Goal: Task Accomplishment & Management: Complete application form

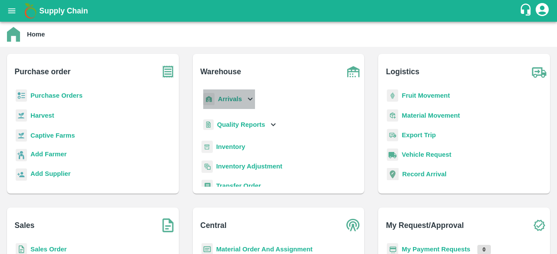
click at [245, 98] on icon at bounding box center [250, 99] width 10 height 10
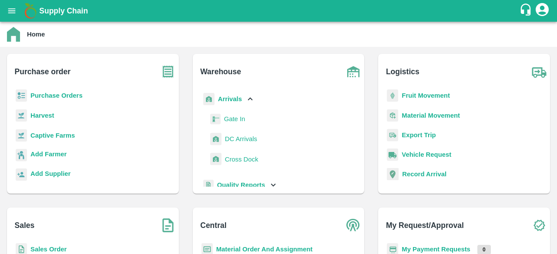
click at [240, 140] on span "DC Arrivals" at bounding box center [241, 139] width 32 height 10
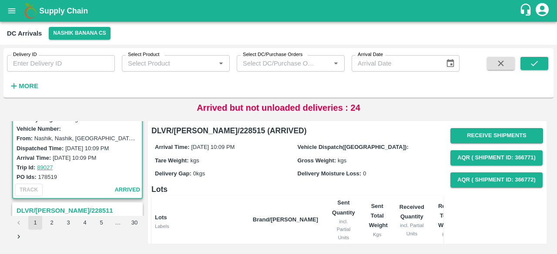
scroll to position [36, 0]
click at [17, 85] on icon "button" at bounding box center [14, 86] width 10 height 10
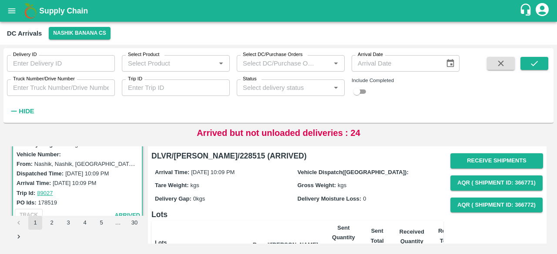
click at [280, 94] on div "Status   *" at bounding box center [291, 88] width 108 height 17
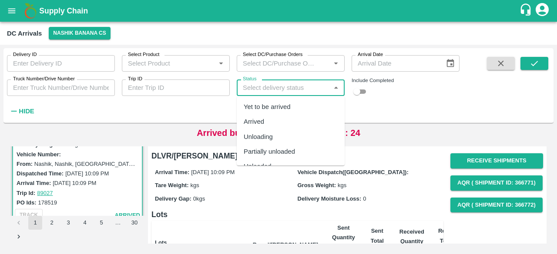
click at [277, 104] on div "Yet to be arrived" at bounding box center [267, 107] width 47 height 10
type input "Yet to be arrived"
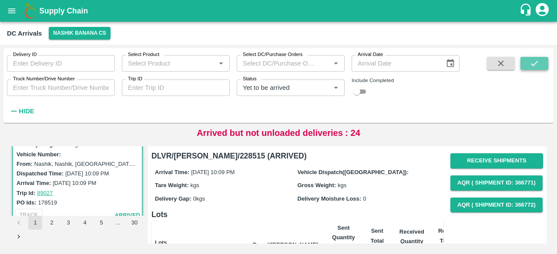
click at [531, 59] on icon "submit" at bounding box center [534, 64] width 10 height 10
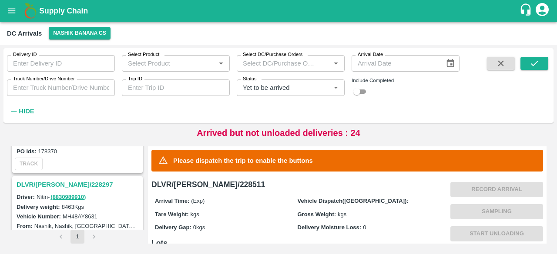
scroll to position [1564, 0]
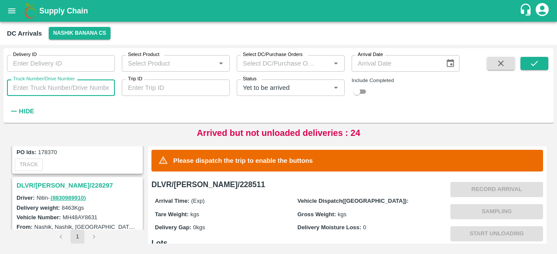
click at [32, 91] on input "Truck Number/Drive Number" at bounding box center [61, 88] width 108 height 17
type input "8150"
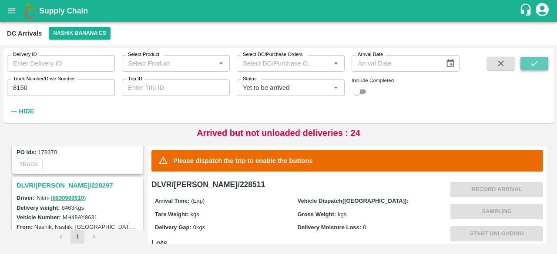
click at [531, 65] on icon "submit" at bounding box center [534, 64] width 10 height 10
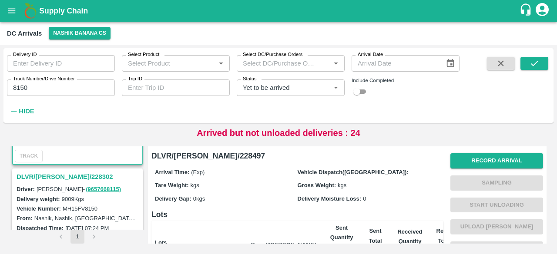
scroll to position [92, 0]
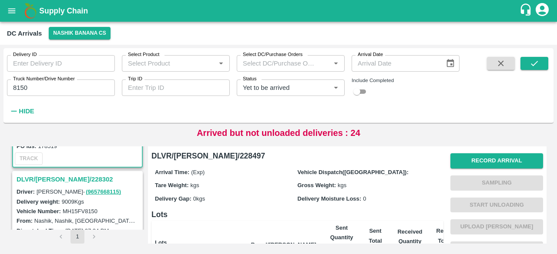
click at [53, 184] on h3 "DLVR/[PERSON_NAME]/228302" at bounding box center [79, 179] width 124 height 11
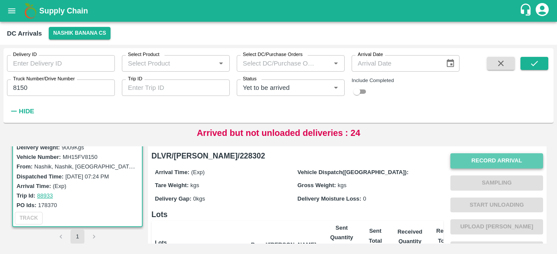
click at [487, 160] on button "Record Arrival" at bounding box center [496, 161] width 93 height 15
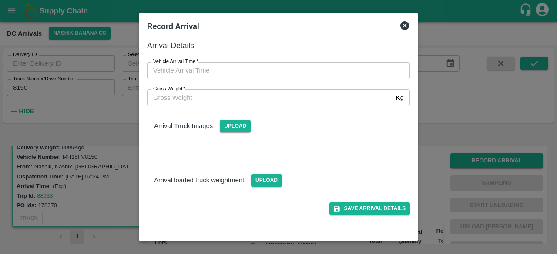
type input "DD/MM/YYYY hh:mm aa"
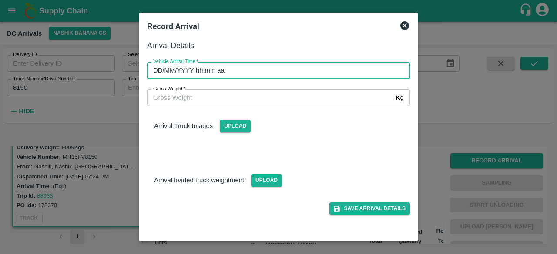
click at [237, 71] on input "DD/MM/YYYY hh:mm aa" at bounding box center [275, 70] width 257 height 17
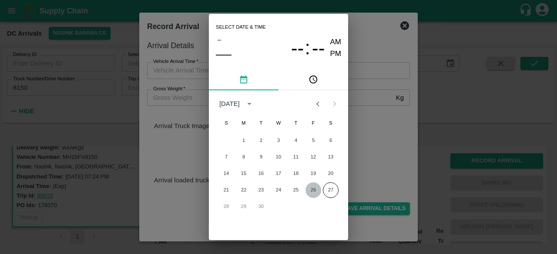
click at [311, 189] on button "26" at bounding box center [313, 191] width 16 height 16
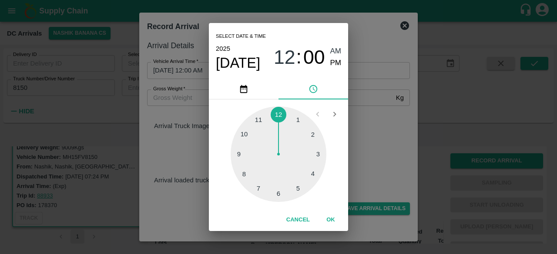
click at [298, 187] on div at bounding box center [278, 155] width 96 height 96
type input "[DATE] 05:00 AM"
click at [366, 148] on div "Select date & time [DATE] 05 : 00 AM PM 05 10 15 20 25 30 35 40 45 50 55 00 Can…" at bounding box center [278, 127] width 557 height 254
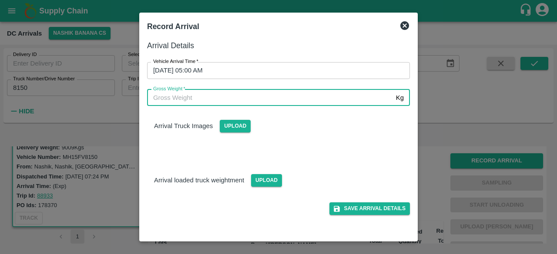
click at [173, 98] on input "Gross Weight   *" at bounding box center [269, 98] width 245 height 17
type input "15650"
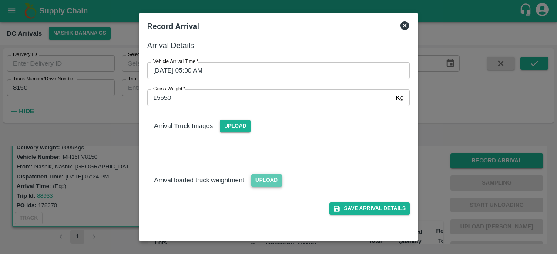
click at [267, 182] on span "Upload" at bounding box center [266, 180] width 31 height 13
click at [0, 0] on input "Upload" at bounding box center [0, 0] width 0 height 0
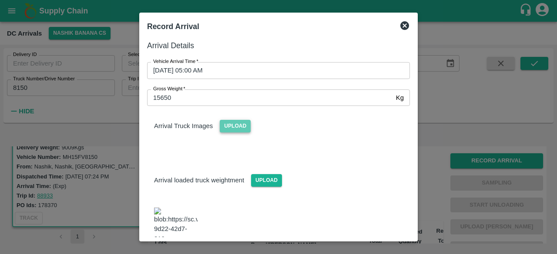
click at [229, 124] on span "Upload" at bounding box center [235, 126] width 31 height 13
click at [0, 0] on input "Upload" at bounding box center [0, 0] width 0 height 0
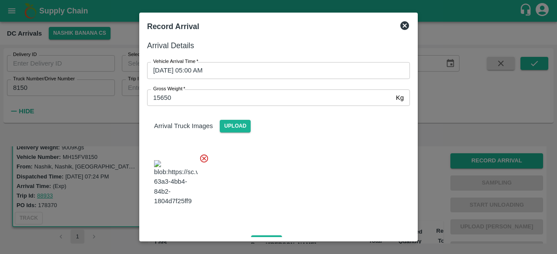
scroll to position [101, 0]
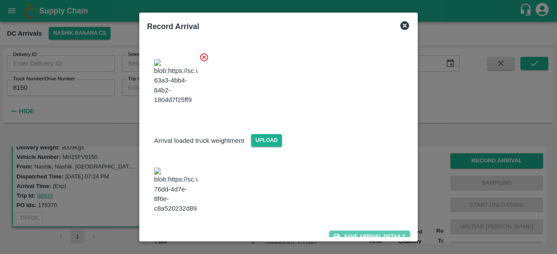
click at [363, 231] on button "Save Arrival Details" at bounding box center [369, 237] width 80 height 13
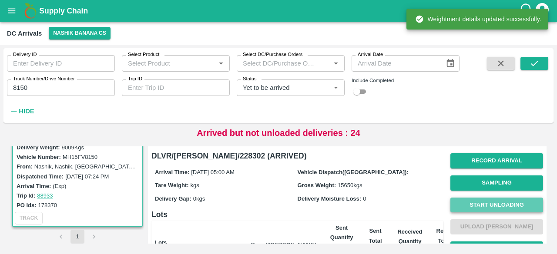
click at [491, 206] on button "Start Unloading" at bounding box center [496, 205] width 93 height 15
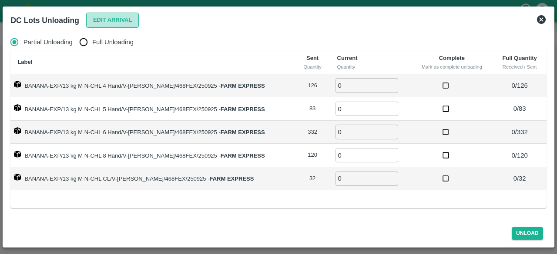
click at [106, 17] on button "Edit Arrival" at bounding box center [112, 20] width 53 height 15
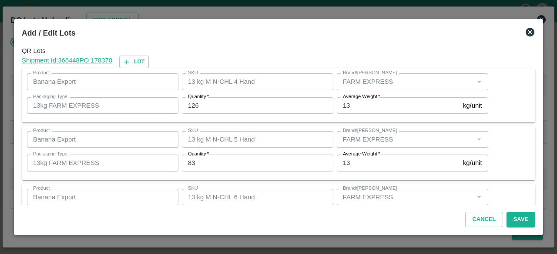
click at [193, 105] on input "126" at bounding box center [257, 105] width 151 height 17
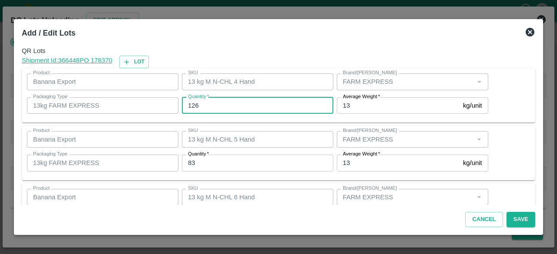
click at [193, 105] on input "126" at bounding box center [257, 105] width 151 height 17
type input "133"
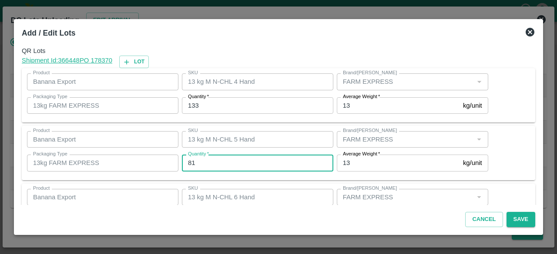
type input "81"
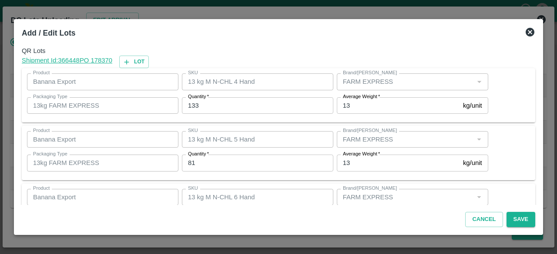
scroll to position [97, 0]
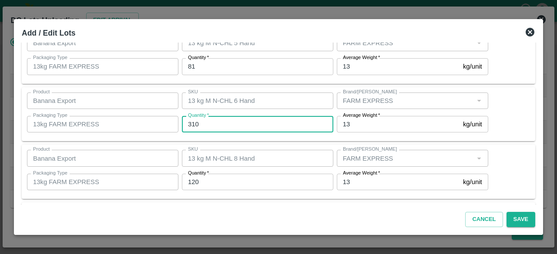
type input "310"
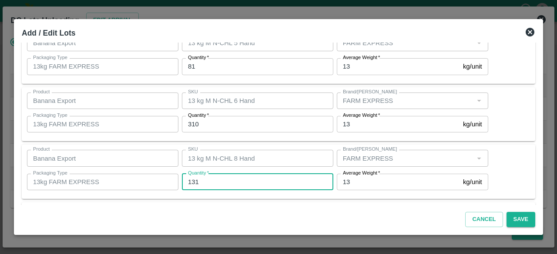
type input "131"
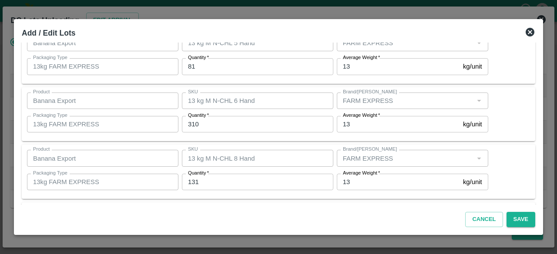
scroll to position [154, 0]
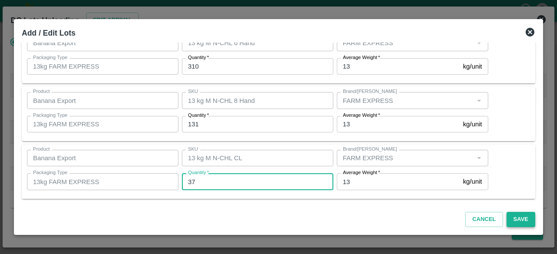
type input "37"
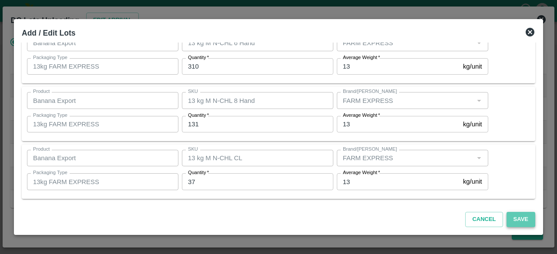
click at [524, 223] on button "Save" at bounding box center [520, 219] width 29 height 15
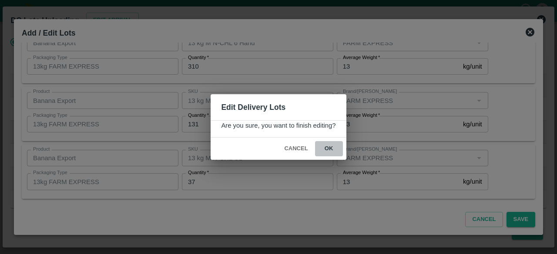
click at [328, 147] on button "ok" at bounding box center [329, 148] width 28 height 15
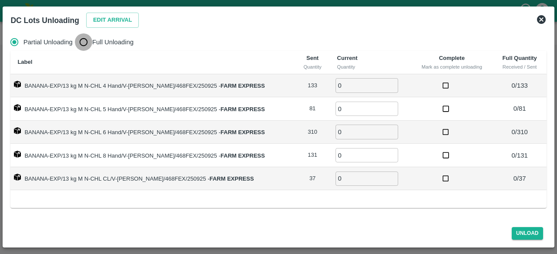
click at [83, 39] on input "Full Unloading" at bounding box center [83, 41] width 17 height 17
radio input "true"
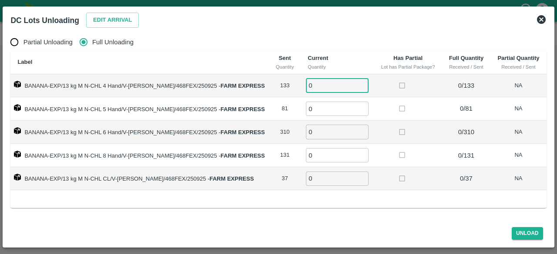
click at [324, 88] on input "0" at bounding box center [337, 85] width 63 height 14
type input "133"
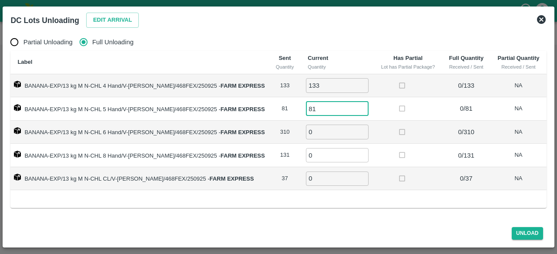
type input "81"
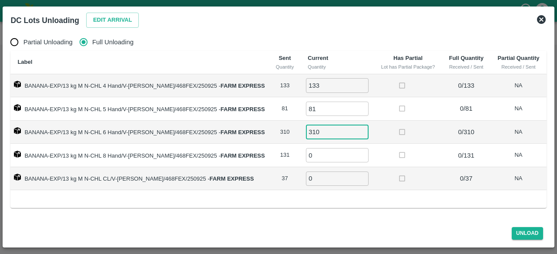
type input "310"
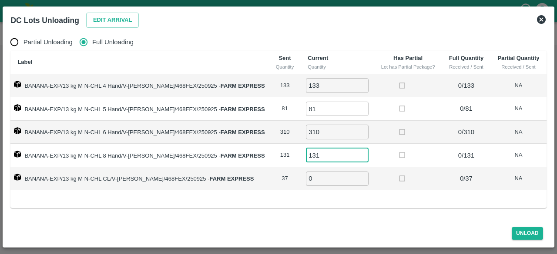
type input "131"
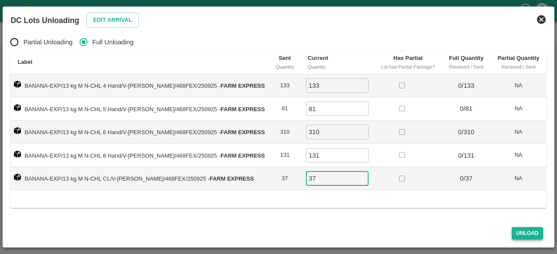
type input "37"
click at [530, 233] on button "Unload" at bounding box center [526, 233] width 31 height 13
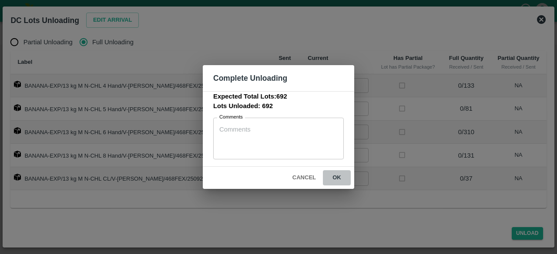
click at [336, 176] on button "ok" at bounding box center [337, 177] width 28 height 15
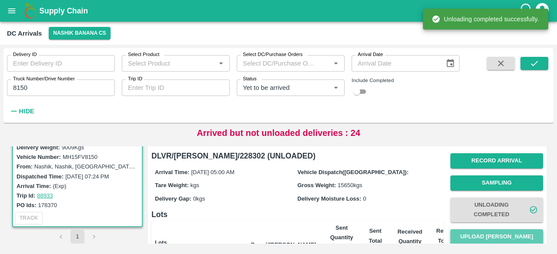
click at [491, 238] on button "Upload [PERSON_NAME]" at bounding box center [496, 237] width 93 height 15
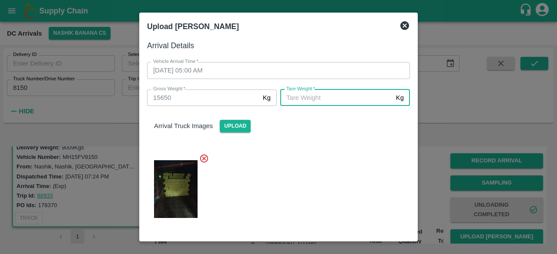
click at [328, 103] on input "[PERSON_NAME]   *" at bounding box center [336, 98] width 112 height 17
type input "5760"
click at [330, 182] on div at bounding box center [275, 187] width 270 height 80
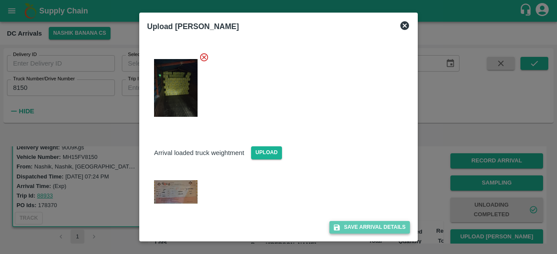
click at [362, 227] on button "Save Arrival Details" at bounding box center [369, 227] width 80 height 13
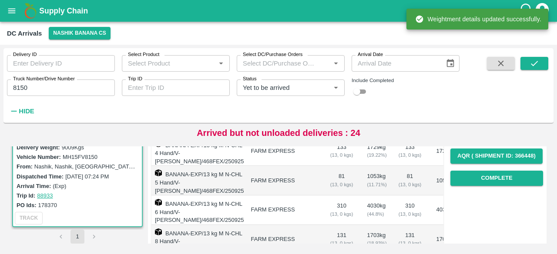
scroll to position [150, 0]
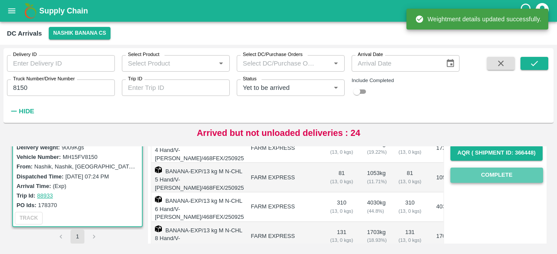
click at [493, 179] on button "Complete" at bounding box center [496, 175] width 93 height 15
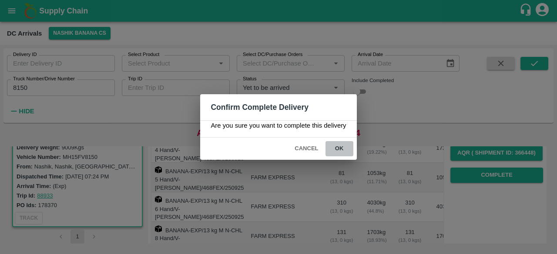
click at [336, 148] on button "ok" at bounding box center [339, 148] width 28 height 15
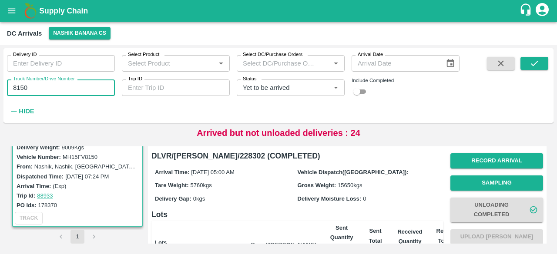
click at [22, 87] on input "8150" at bounding box center [61, 88] width 108 height 17
type input "4367"
click at [534, 64] on icon "submit" at bounding box center [534, 63] width 7 height 5
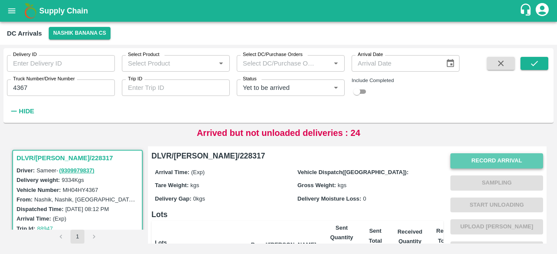
click at [481, 164] on button "Record Arrival" at bounding box center [496, 161] width 93 height 15
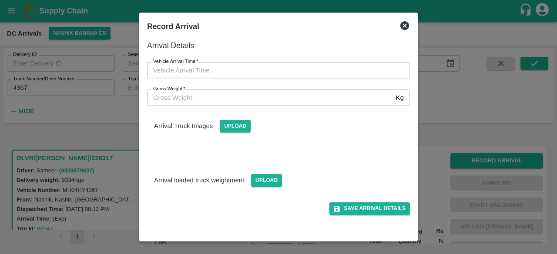
type input "DD/MM/YYYY hh:mm aa"
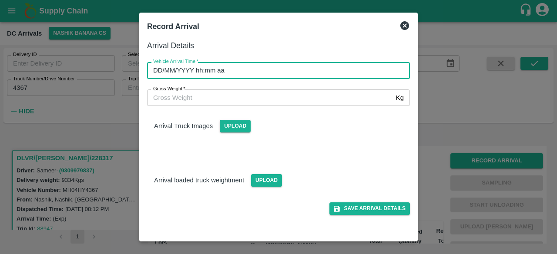
click at [274, 70] on input "DD/MM/YYYY hh:mm aa" at bounding box center [275, 70] width 257 height 17
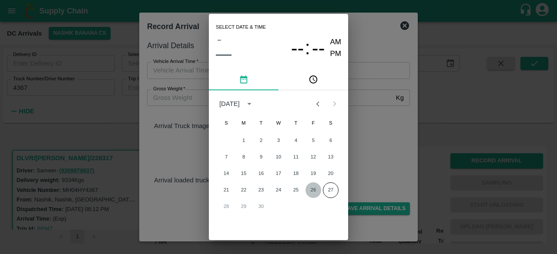
click at [312, 191] on button "26" at bounding box center [313, 191] width 16 height 16
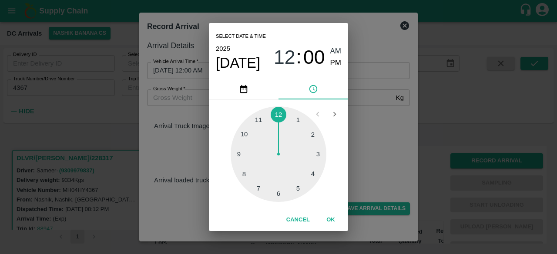
click at [298, 189] on div at bounding box center [278, 155] width 96 height 96
click at [246, 135] on div at bounding box center [278, 155] width 96 height 96
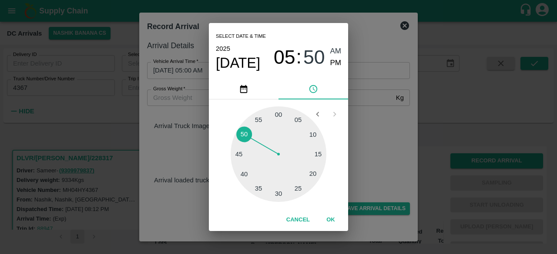
type input "[DATE] 05:50 AM"
click at [386, 132] on div "Select date & time [DATE] 05 : 50 AM PM 05 10 15 20 25 30 35 40 45 50 55 00 Can…" at bounding box center [278, 127] width 557 height 254
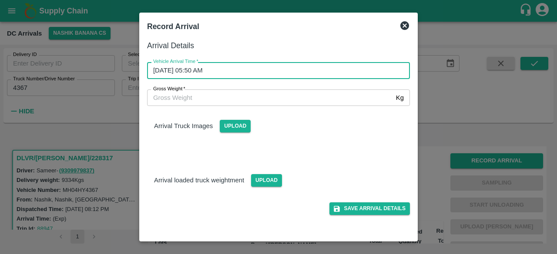
click at [192, 96] on input "Gross Weight   *" at bounding box center [269, 98] width 245 height 17
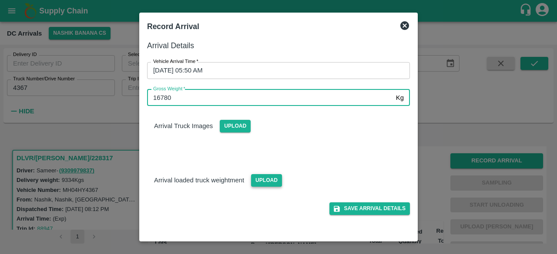
type input "16780"
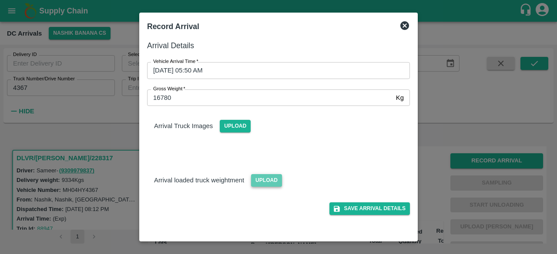
click at [271, 177] on span "Upload" at bounding box center [266, 180] width 31 height 13
click at [0, 0] on input "Upload" at bounding box center [0, 0] width 0 height 0
click at [235, 126] on span "Upload" at bounding box center [235, 126] width 31 height 13
click at [0, 0] on input "Upload" at bounding box center [0, 0] width 0 height 0
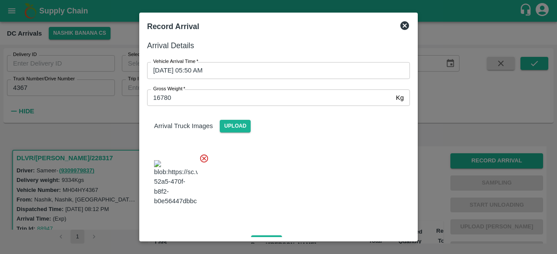
scroll to position [93, 0]
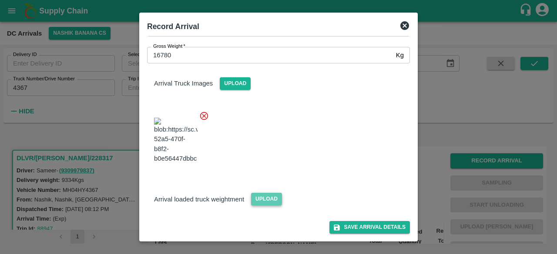
click at [262, 196] on span "Upload" at bounding box center [266, 199] width 31 height 13
click at [0, 0] on input "Upload" at bounding box center [0, 0] width 0 height 0
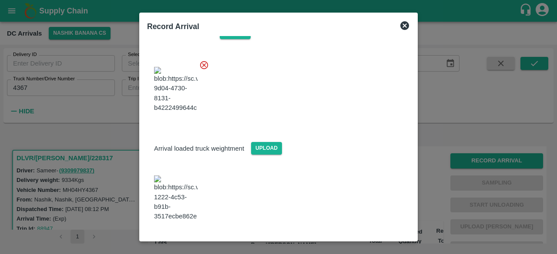
scroll to position [137, 0]
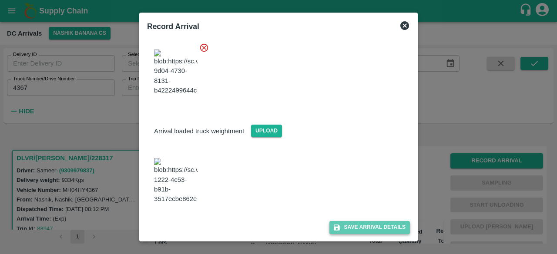
click at [357, 224] on button "Save Arrival Details" at bounding box center [369, 227] width 80 height 13
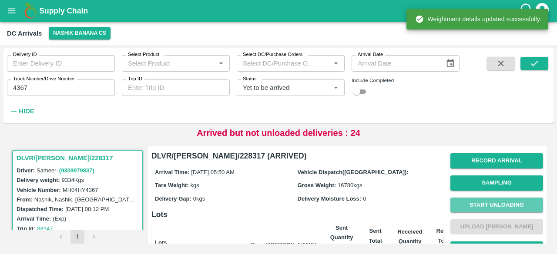
click at [490, 202] on button "Start Unloading" at bounding box center [496, 205] width 93 height 15
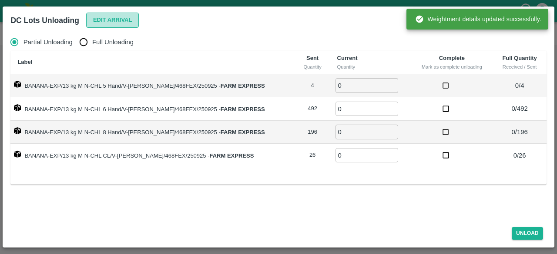
click at [106, 21] on button "Edit Arrival" at bounding box center [112, 20] width 53 height 15
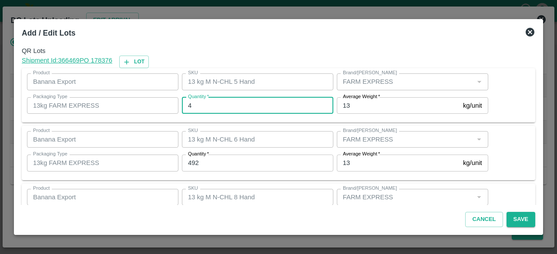
click at [200, 107] on input "4" at bounding box center [257, 105] width 151 height 17
type input "6"
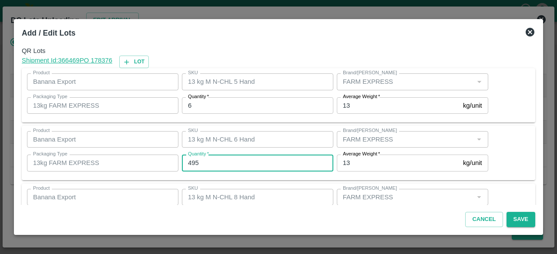
type input "495"
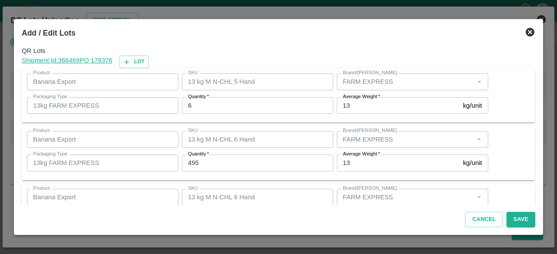
scroll to position [97, 0]
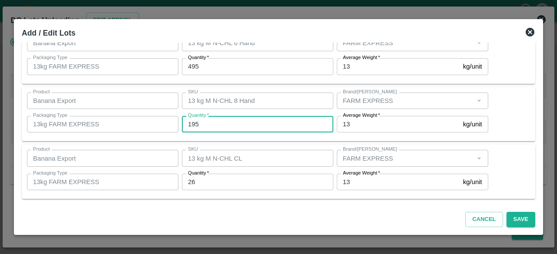
type input "195"
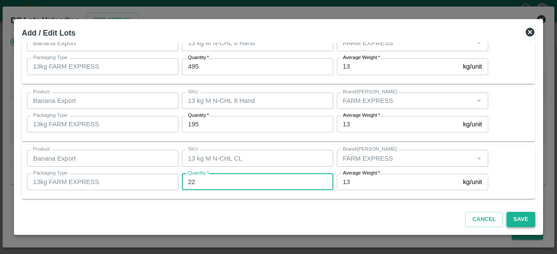
type input "22"
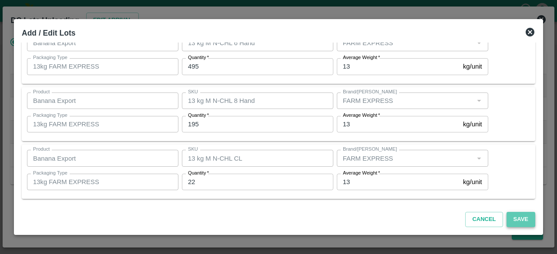
click at [518, 217] on button "Save" at bounding box center [520, 219] width 29 height 15
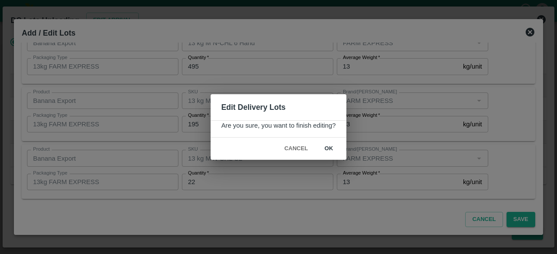
click at [327, 148] on button "ok" at bounding box center [329, 148] width 28 height 15
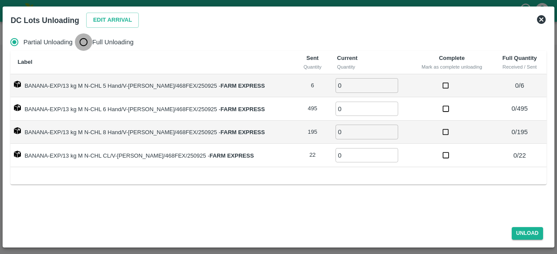
click at [83, 44] on input "Full Unloading" at bounding box center [83, 41] width 17 height 17
radio input "true"
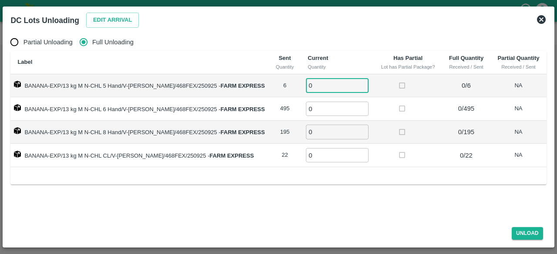
click at [311, 87] on input "0" at bounding box center [337, 85] width 63 height 14
type input "6"
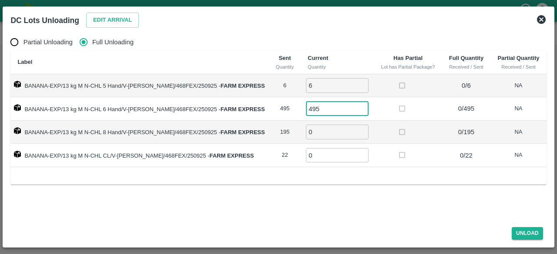
type input "495"
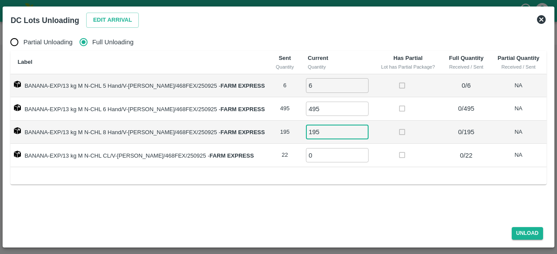
type input "195"
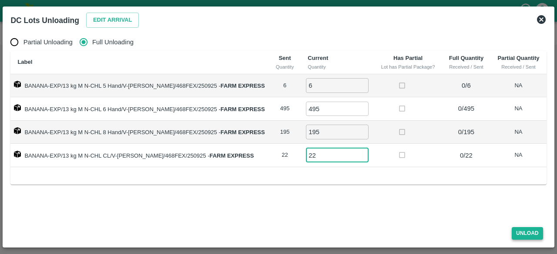
type input "22"
click at [531, 236] on button "Unload" at bounding box center [526, 233] width 31 height 13
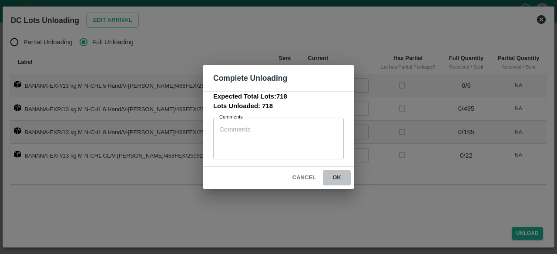
click at [333, 175] on button "ok" at bounding box center [337, 177] width 28 height 15
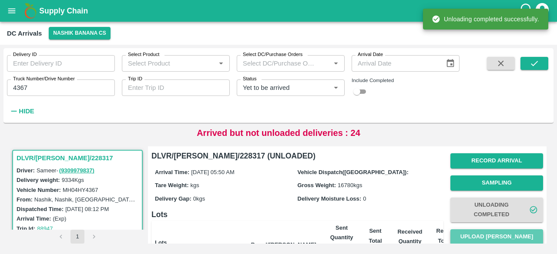
click at [497, 237] on button "Upload [PERSON_NAME]" at bounding box center [496, 237] width 93 height 15
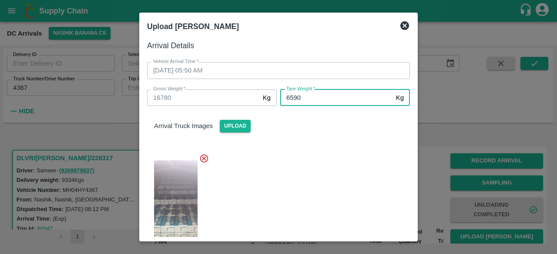
type input "6590"
click at [330, 195] on div at bounding box center [275, 206] width 270 height 119
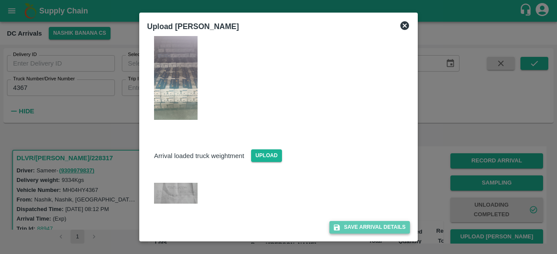
click at [364, 232] on button "Save Arrival Details" at bounding box center [369, 227] width 80 height 13
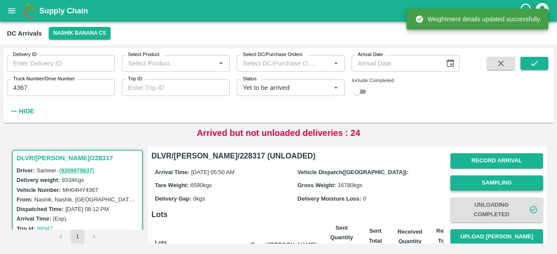
scroll to position [138, 0]
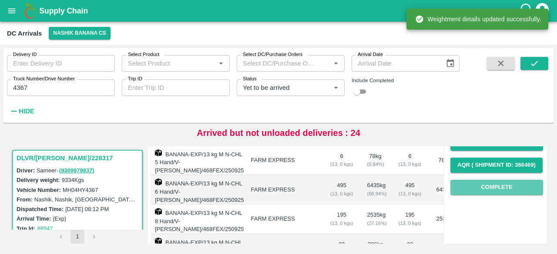
click at [492, 189] on button "Complete" at bounding box center [496, 187] width 93 height 15
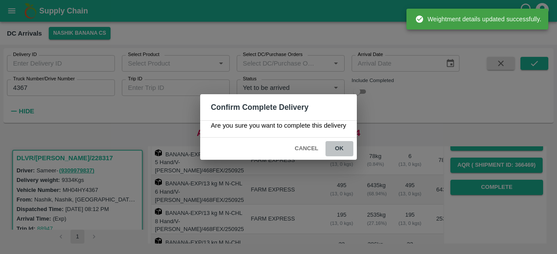
click at [337, 149] on button "ok" at bounding box center [339, 148] width 28 height 15
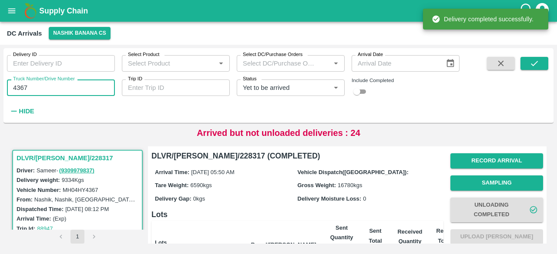
click at [23, 86] on input "4367" at bounding box center [61, 88] width 108 height 17
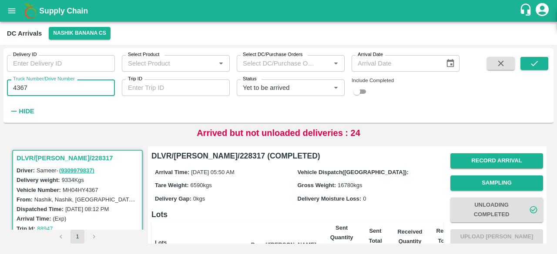
click at [23, 86] on input "4367" at bounding box center [61, 88] width 108 height 17
type input "2119"
click at [527, 68] on button "submit" at bounding box center [534, 63] width 28 height 13
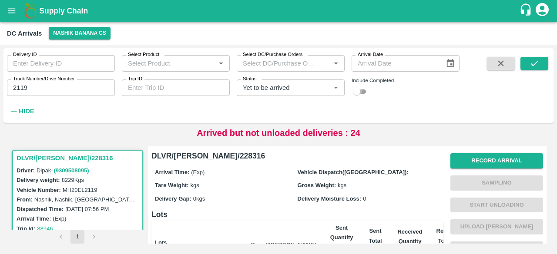
click at [357, 93] on input "checkbox" at bounding box center [356, 92] width 31 height 10
checkbox input "true"
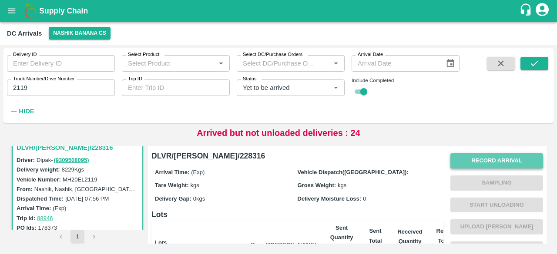
click at [491, 164] on button "Record Arrival" at bounding box center [496, 161] width 93 height 15
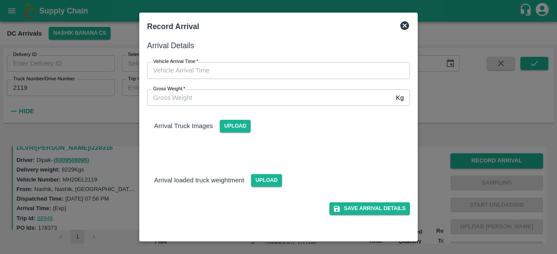
type input "DD/MM/YYYY hh:mm aa"
click at [266, 71] on input "DD/MM/YYYY hh:mm aa" at bounding box center [275, 70] width 257 height 17
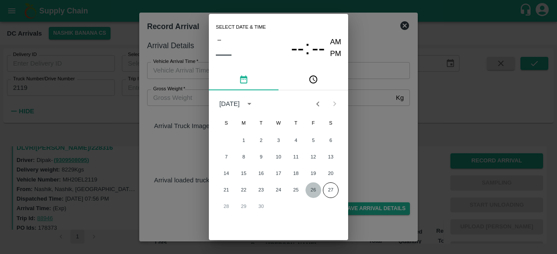
click at [313, 189] on button "26" at bounding box center [313, 191] width 16 height 16
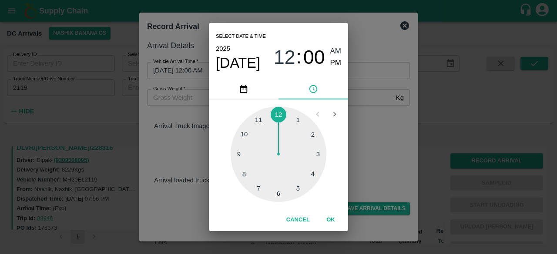
click at [254, 185] on div at bounding box center [278, 155] width 96 height 96
type input "[DATE] 07:00 AM"
click at [380, 146] on div "Select date & time [DATE] 07 : 00 AM PM 05 10 15 20 25 30 35 40 45 50 55 00 Can…" at bounding box center [278, 127] width 557 height 254
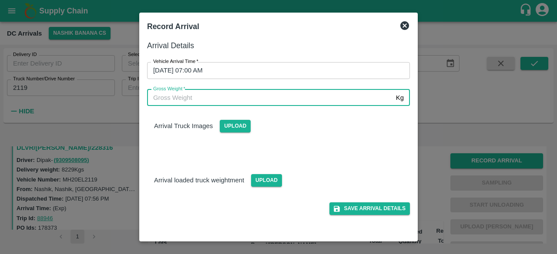
click at [195, 97] on input "Gross Weight   *" at bounding box center [269, 98] width 245 height 17
type input "15025"
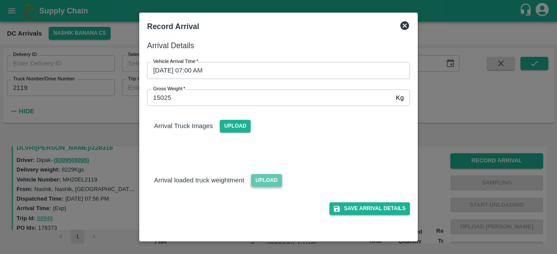
click at [260, 180] on span "Upload" at bounding box center [266, 180] width 31 height 13
click at [0, 0] on input "Upload" at bounding box center [0, 0] width 0 height 0
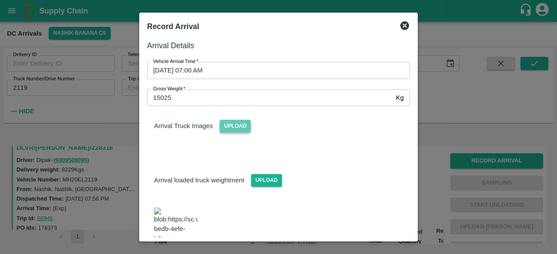
click at [222, 127] on span "Upload" at bounding box center [235, 126] width 31 height 13
click at [0, 0] on input "Upload" at bounding box center [0, 0] width 0 height 0
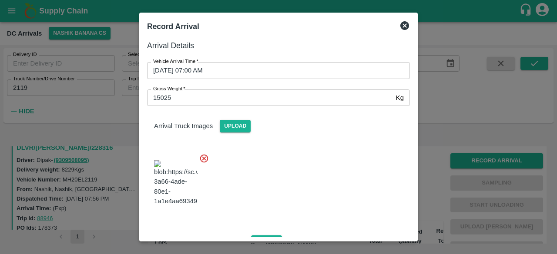
scroll to position [133, 0]
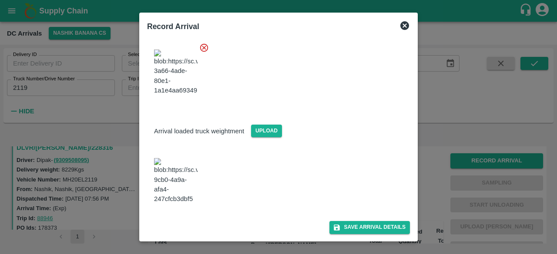
click at [357, 219] on div "Save Arrival Details" at bounding box center [275, 224] width 270 height 20
click at [357, 226] on button "Save Arrival Details" at bounding box center [369, 227] width 80 height 13
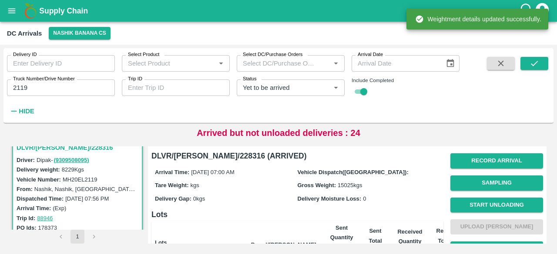
click at [494, 202] on button "Start Unloading" at bounding box center [496, 205] width 93 height 15
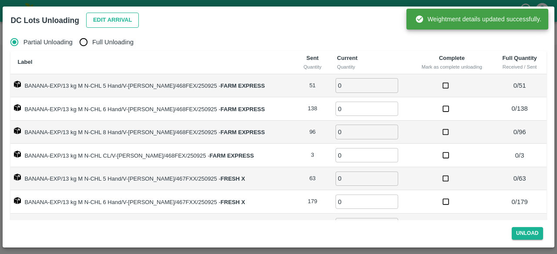
click at [112, 17] on button "Edit Arrival" at bounding box center [112, 20] width 53 height 15
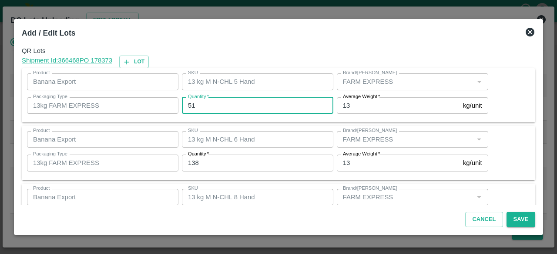
click at [190, 103] on input "51" at bounding box center [257, 105] width 151 height 17
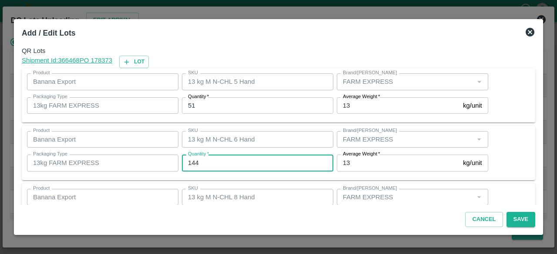
type input "144"
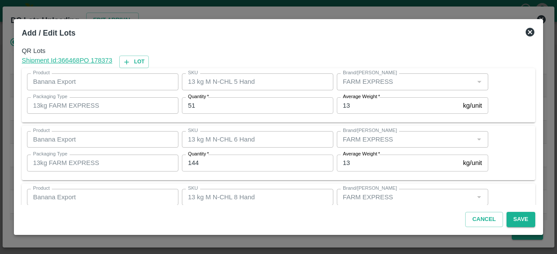
scroll to position [97, 0]
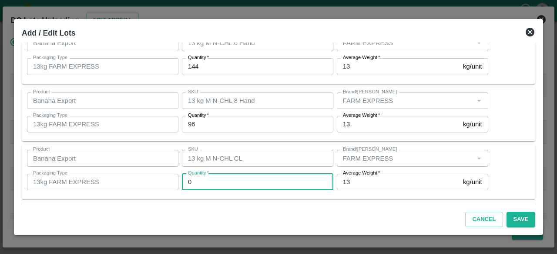
type input "0"
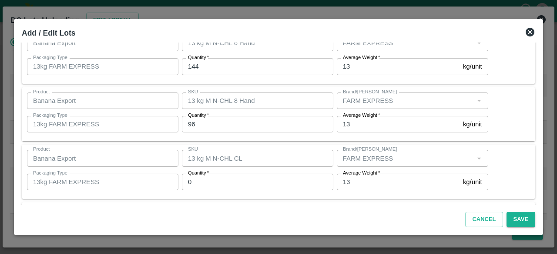
scroll to position [212, 0]
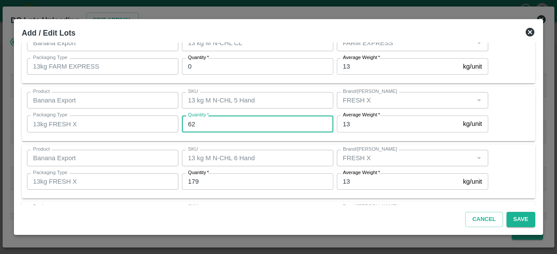
type input "62"
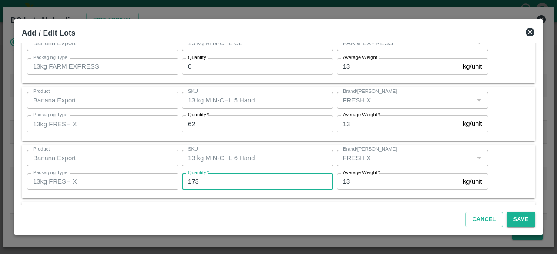
type input "173"
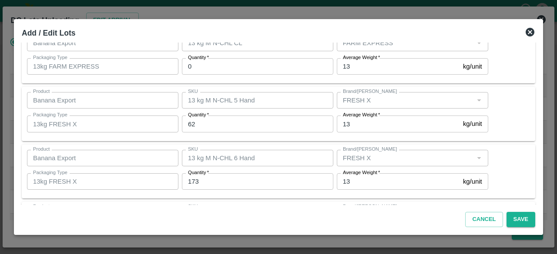
scroll to position [270, 0]
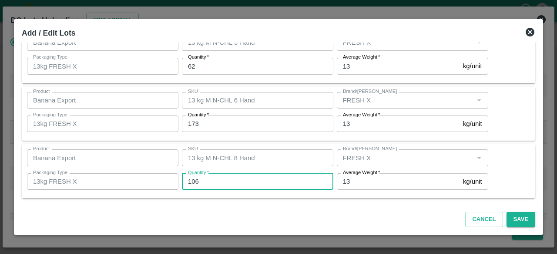
type input "106"
click at [209, 185] on input "106" at bounding box center [257, 182] width 151 height 17
type input "107"
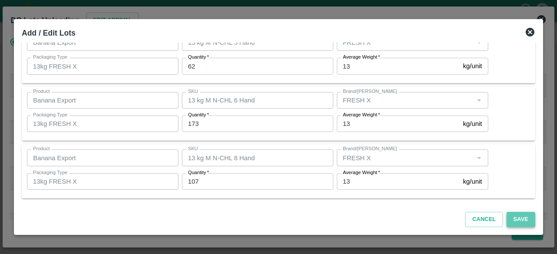
click at [520, 219] on button "Save" at bounding box center [520, 219] width 29 height 15
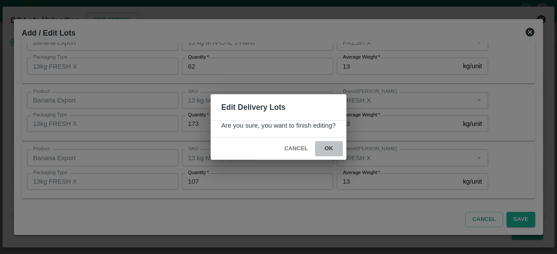
click at [329, 148] on button "ok" at bounding box center [329, 148] width 28 height 15
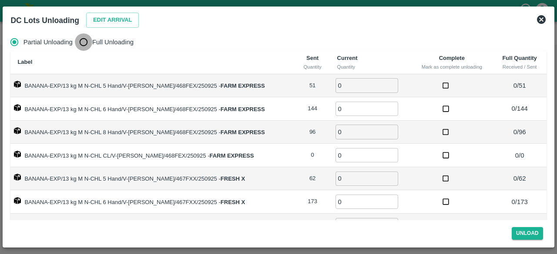
click at [82, 40] on input "Full Unloading" at bounding box center [83, 41] width 17 height 17
radio input "true"
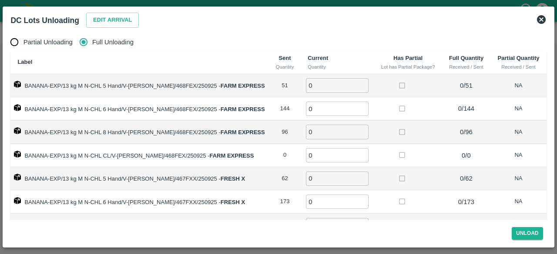
click at [311, 93] on td "0 ​" at bounding box center [336, 85] width 73 height 23
click at [307, 87] on input "0" at bounding box center [337, 85] width 63 height 14
type input "51"
type input "4"
type input "144"
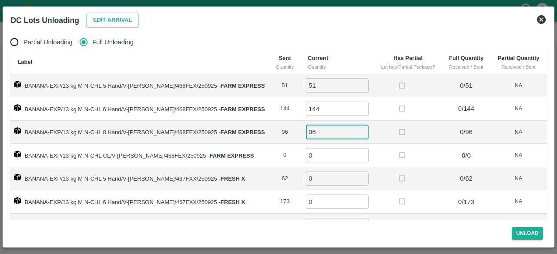
type input "96"
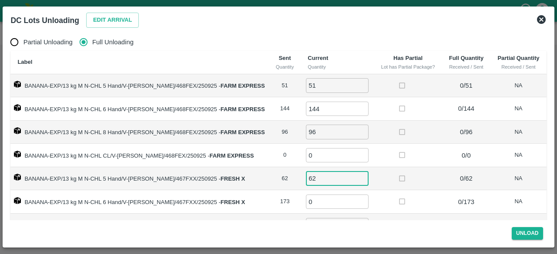
type input "62"
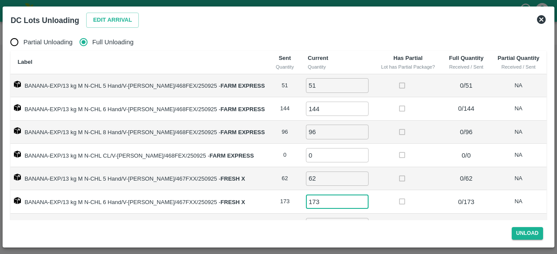
type input "173"
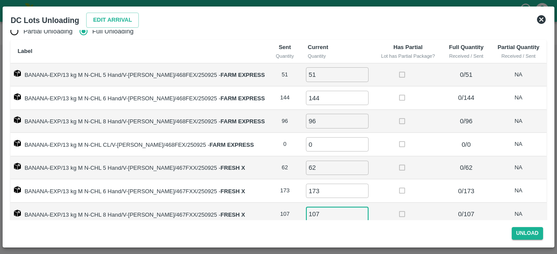
type input "107"
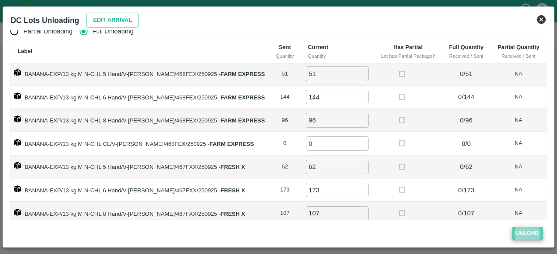
click at [521, 233] on button "Unload" at bounding box center [526, 233] width 31 height 13
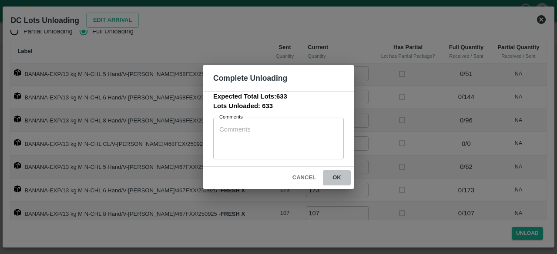
click at [337, 176] on button "ok" at bounding box center [337, 177] width 28 height 15
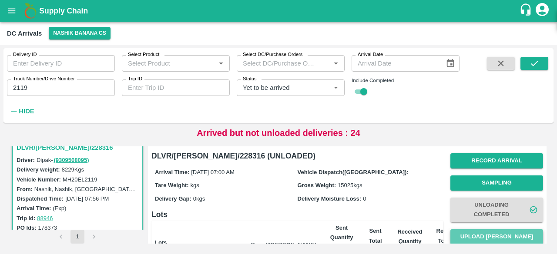
click at [494, 235] on button "Upload [PERSON_NAME]" at bounding box center [496, 237] width 93 height 15
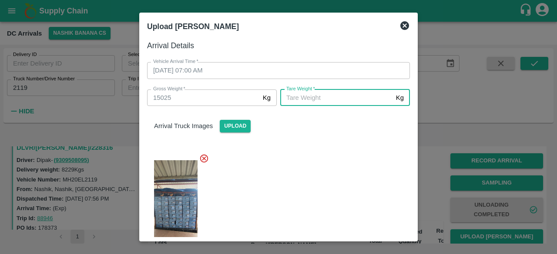
click at [335, 100] on input "[PERSON_NAME]   *" at bounding box center [336, 98] width 112 height 17
type input "6045"
click at [343, 172] on div at bounding box center [275, 206] width 270 height 119
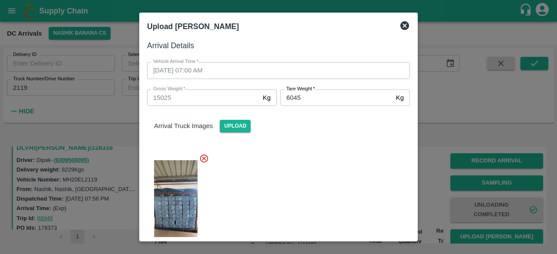
scroll to position [133, 0]
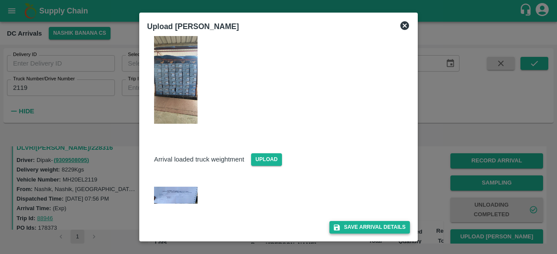
click at [371, 230] on button "Save Arrival Details" at bounding box center [369, 227] width 80 height 13
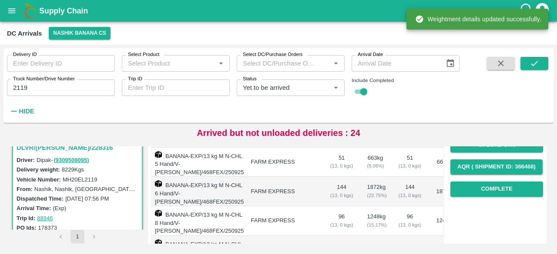
scroll to position [137, 0]
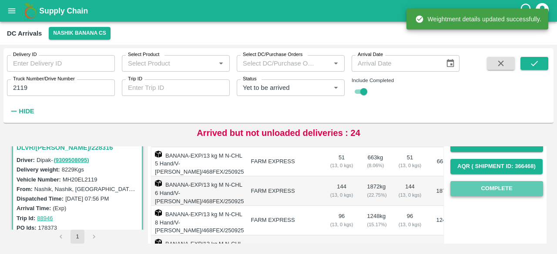
click at [499, 189] on button "Complete" at bounding box center [496, 188] width 93 height 15
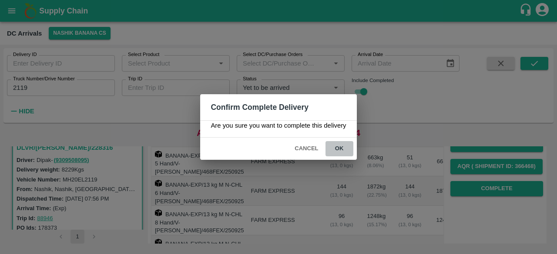
click at [340, 147] on button "ok" at bounding box center [339, 148] width 28 height 15
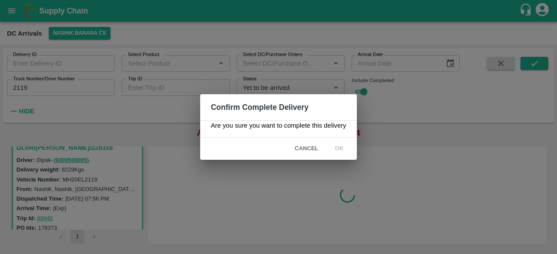
scroll to position [0, 0]
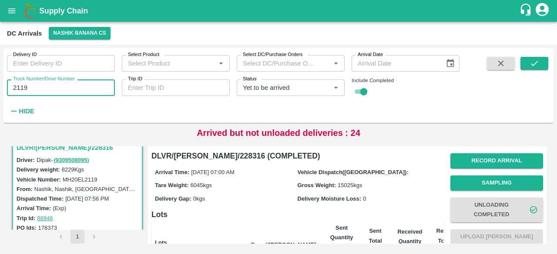
click at [21, 86] on input "2119" at bounding box center [61, 88] width 108 height 17
type input "8631"
click at [531, 63] on icon "submit" at bounding box center [534, 64] width 10 height 10
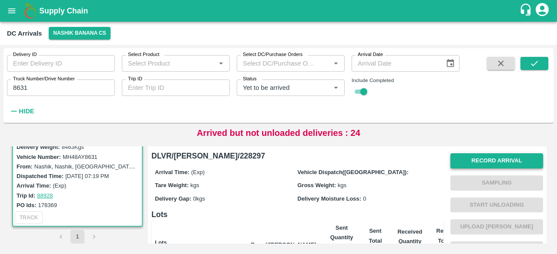
click at [497, 158] on button "Record Arrival" at bounding box center [496, 161] width 93 height 15
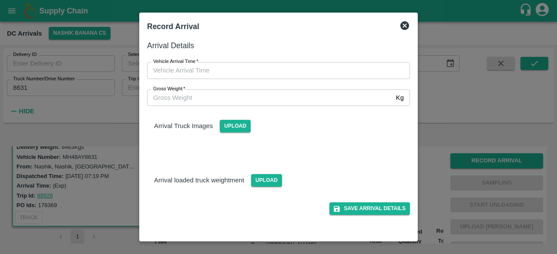
type input "DD/MM/YYYY hh:mm aa"
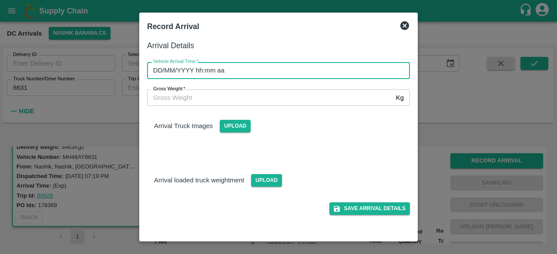
click at [277, 77] on input "DD/MM/YYYY hh:mm aa" at bounding box center [275, 70] width 257 height 17
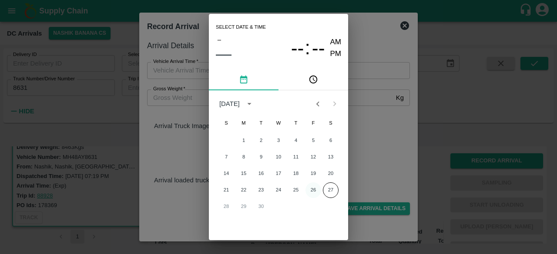
click at [310, 187] on button "26" at bounding box center [313, 191] width 16 height 16
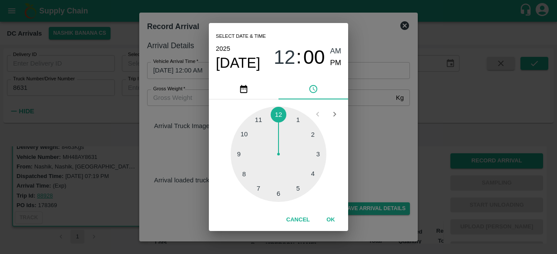
click at [245, 172] on div at bounding box center [278, 155] width 96 height 96
click at [276, 195] on div at bounding box center [278, 155] width 96 height 96
type input "[DATE] 08:31 AM"
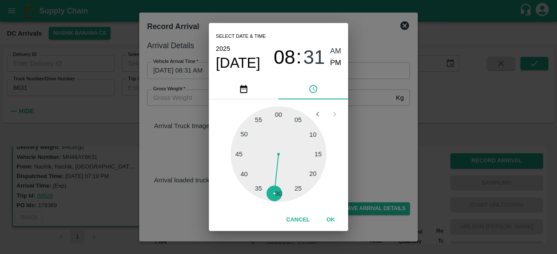
click at [360, 153] on div "Select date & time [DATE] 08 : 31 AM PM 05 10 15 20 25 30 35 40 45 50 55 00 Can…" at bounding box center [278, 127] width 557 height 254
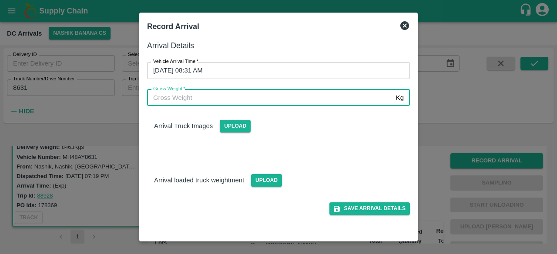
click at [198, 100] on input "Gross Weight   *" at bounding box center [269, 98] width 245 height 17
type input "14725"
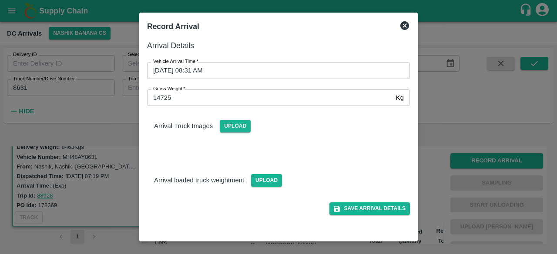
click at [239, 120] on div "Upload" at bounding box center [232, 123] width 38 height 20
click at [234, 128] on span "Upload" at bounding box center [235, 126] width 31 height 13
click at [0, 0] on input "Upload" at bounding box center [0, 0] width 0 height 0
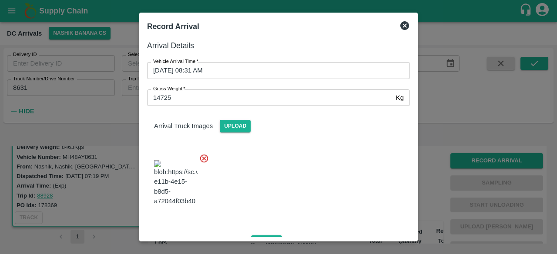
scroll to position [93, 0]
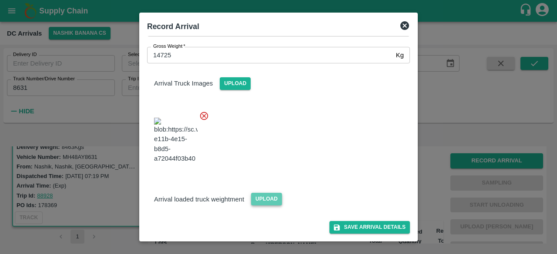
click at [261, 197] on span "Upload" at bounding box center [266, 199] width 31 height 13
click at [0, 0] on input "Upload" at bounding box center [0, 0] width 0 height 0
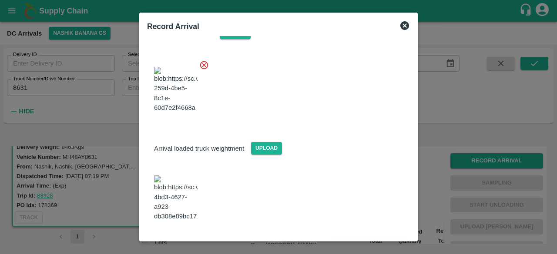
scroll to position [137, 0]
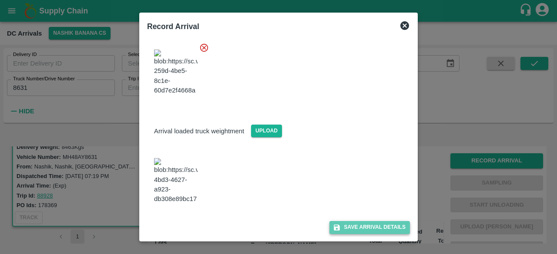
click at [363, 227] on button "Save Arrival Details" at bounding box center [369, 227] width 80 height 13
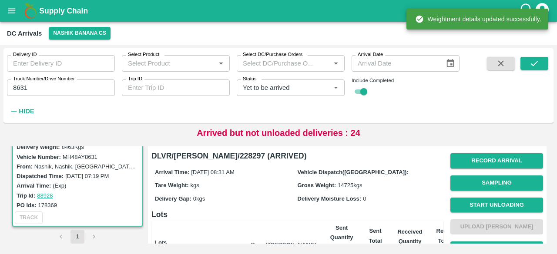
click at [487, 204] on button "Start Unloading" at bounding box center [496, 205] width 93 height 15
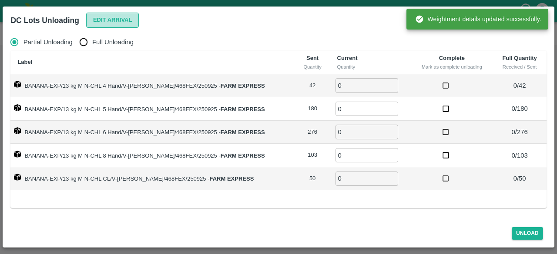
click at [110, 16] on button "Edit Arrival" at bounding box center [112, 20] width 53 height 15
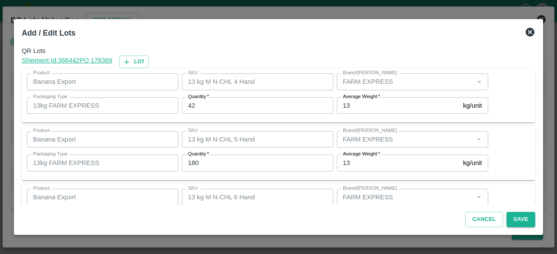
click at [189, 102] on input "42" at bounding box center [257, 105] width 151 height 17
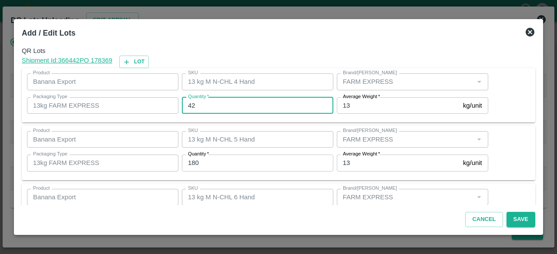
click at [189, 102] on input "42" at bounding box center [257, 105] width 151 height 17
type input "44"
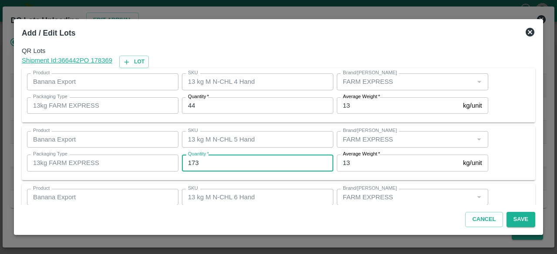
type input "173"
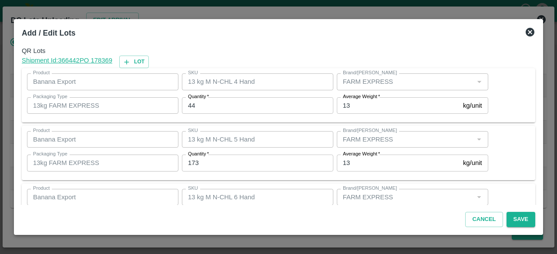
scroll to position [97, 0]
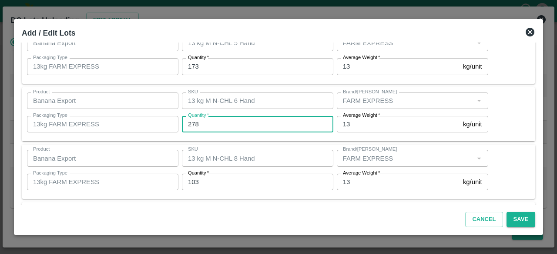
type input "278"
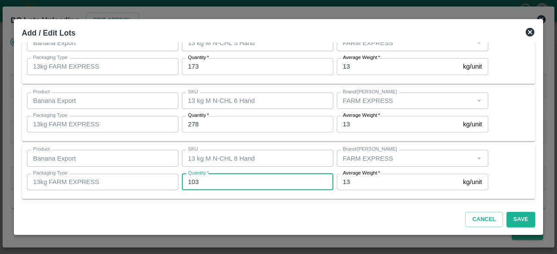
type input "0"
type input "101"
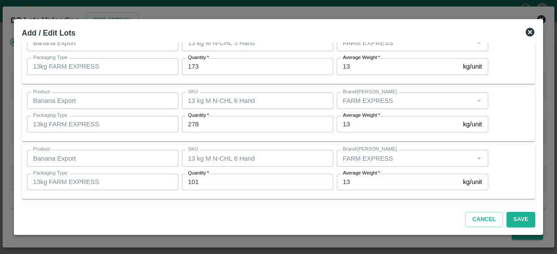
scroll to position [154, 0]
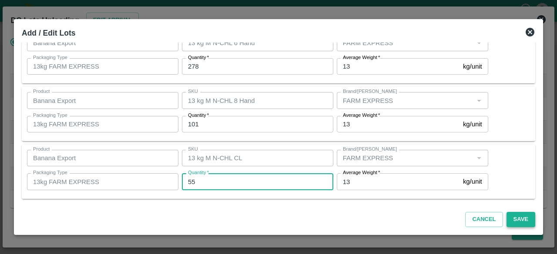
type input "55"
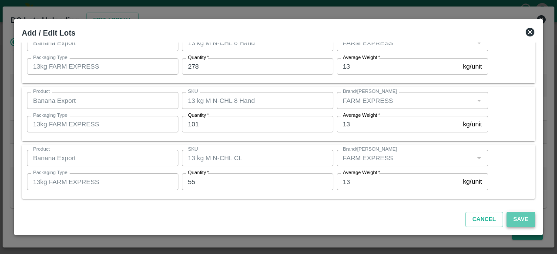
click at [513, 220] on button "Save" at bounding box center [520, 219] width 29 height 15
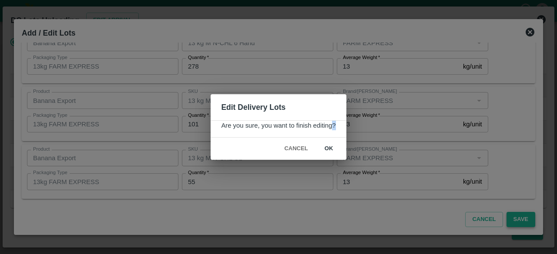
click at [513, 220] on div "Edit Delivery Lots Are you sure, you want to finish editing? Cancel ok" at bounding box center [278, 127] width 557 height 254
click at [329, 148] on button "ok" at bounding box center [329, 148] width 28 height 15
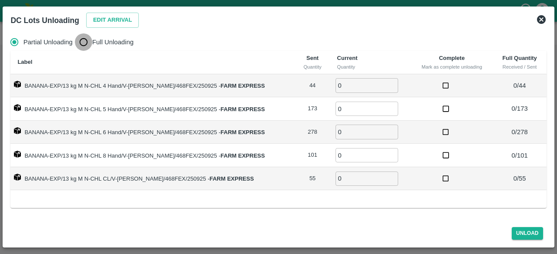
click at [90, 41] on input "Full Unloading" at bounding box center [83, 41] width 17 height 17
radio input "true"
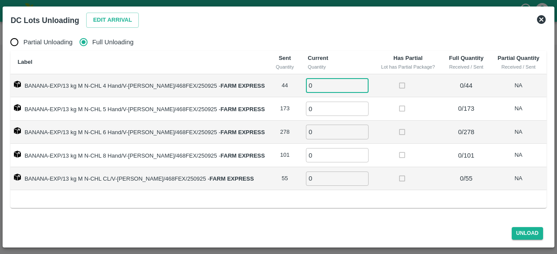
click at [322, 84] on input "0" at bounding box center [337, 85] width 63 height 14
type input "44"
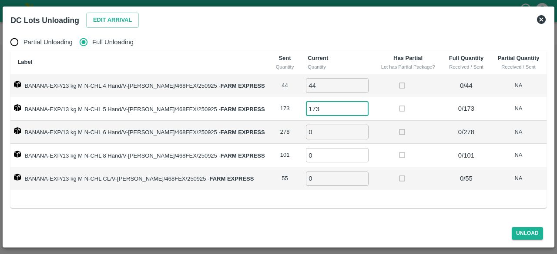
type input "173"
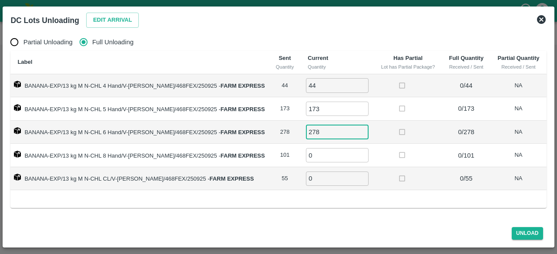
type input "278"
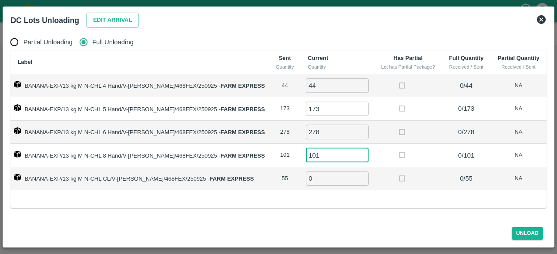
type input "101"
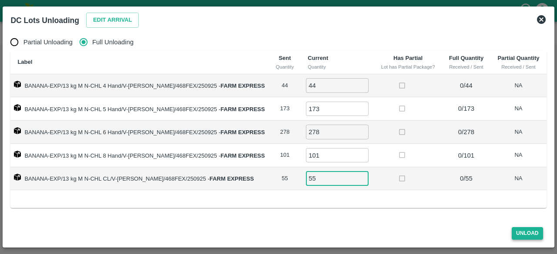
type input "55"
click at [524, 234] on button "Unload" at bounding box center [526, 233] width 31 height 13
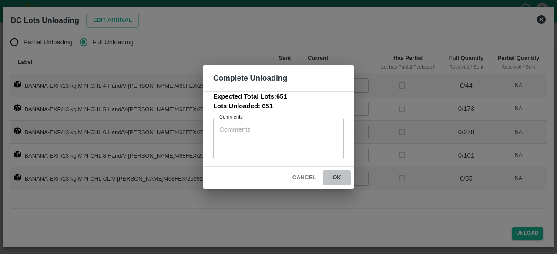
click at [338, 176] on button "ok" at bounding box center [337, 177] width 28 height 15
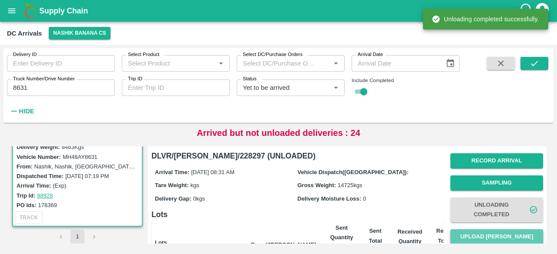
click at [493, 233] on button "Upload [PERSON_NAME]" at bounding box center [496, 237] width 93 height 15
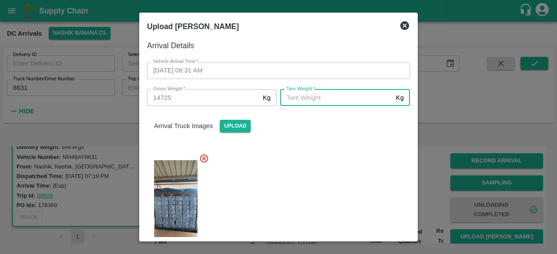
click at [304, 100] on input "[PERSON_NAME]   *" at bounding box center [336, 98] width 112 height 17
type input "5485"
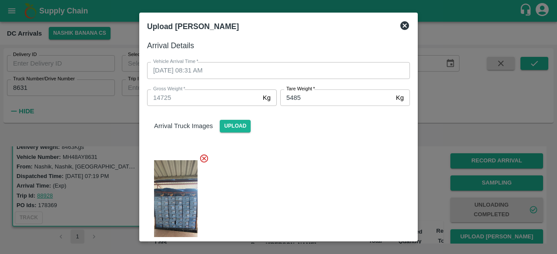
click at [316, 182] on div at bounding box center [275, 206] width 270 height 119
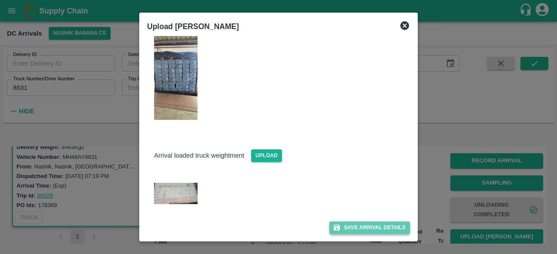
click at [364, 225] on button "Save Arrival Details" at bounding box center [369, 228] width 80 height 13
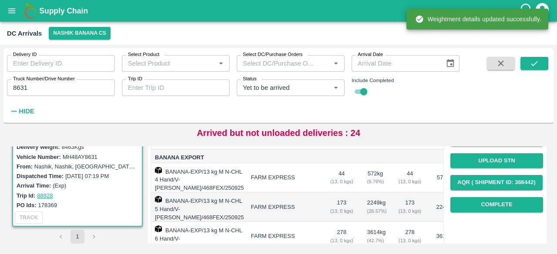
scroll to position [121, 0]
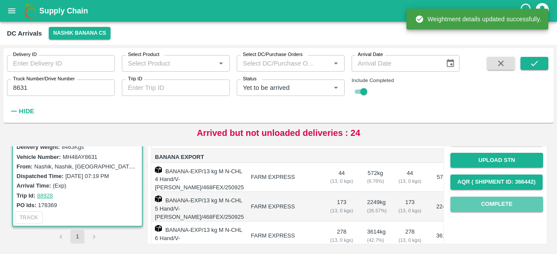
click at [506, 205] on button "Complete" at bounding box center [496, 204] width 93 height 15
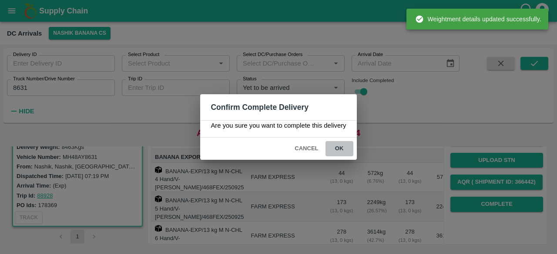
click at [340, 150] on button "ok" at bounding box center [339, 148] width 28 height 15
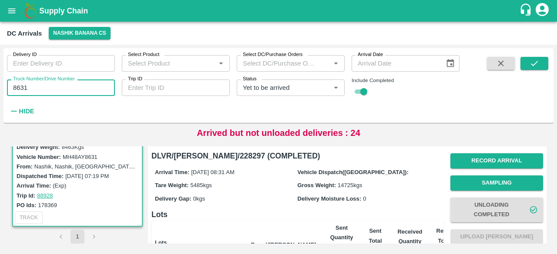
click at [19, 87] on input "8631" at bounding box center [61, 88] width 108 height 17
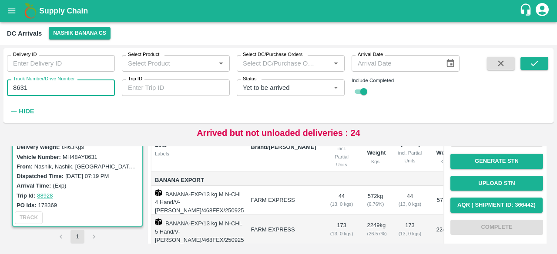
scroll to position [103, 0]
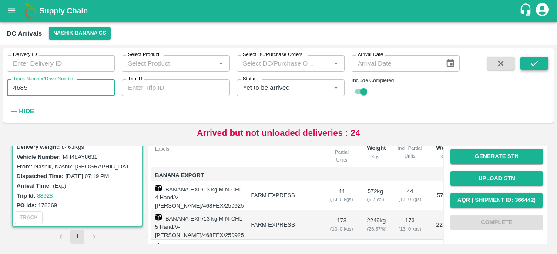
type input "4685"
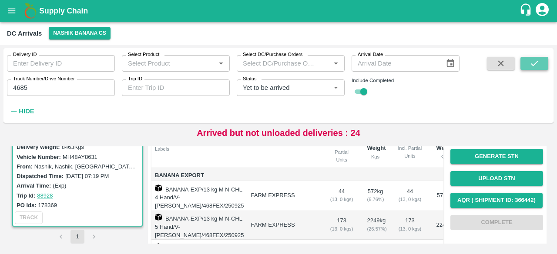
click at [524, 62] on button "submit" at bounding box center [534, 63] width 28 height 13
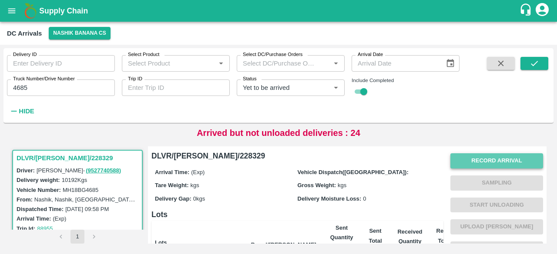
click at [477, 166] on button "Record Arrival" at bounding box center [496, 161] width 93 height 15
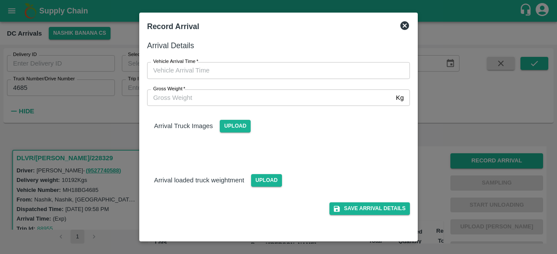
type input "DD/MM/YYYY hh:mm aa"
click at [325, 67] on input "DD/MM/YYYY hh:mm aa" at bounding box center [275, 70] width 257 height 17
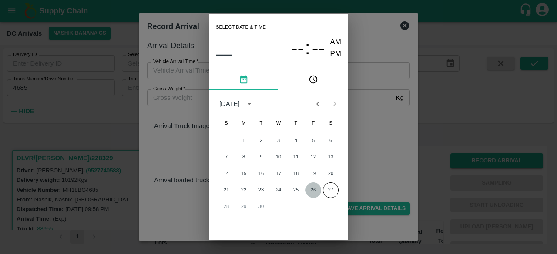
click at [313, 191] on button "26" at bounding box center [313, 191] width 16 height 16
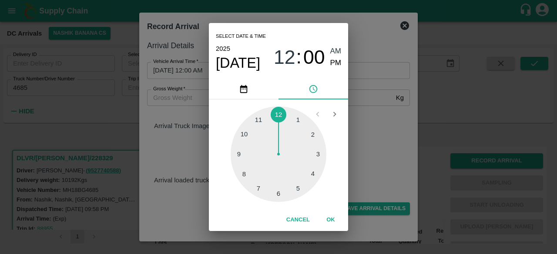
click at [247, 172] on div at bounding box center [278, 155] width 96 height 96
click at [315, 176] on div at bounding box center [278, 155] width 96 height 96
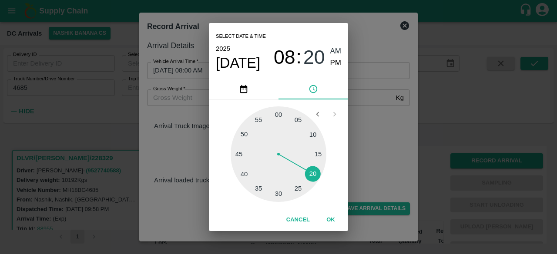
type input "[DATE] 08:20 AM"
click at [360, 148] on div "Select date & time [DATE] 08 : 20 AM PM 05 10 15 20 25 30 35 40 45 50 55 00 Can…" at bounding box center [278, 127] width 557 height 254
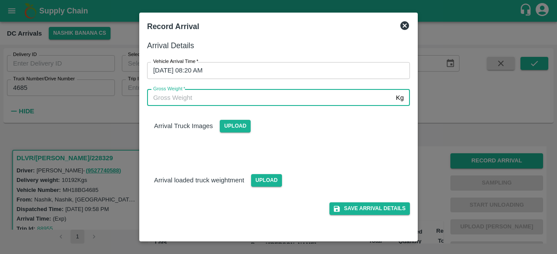
click at [171, 95] on input "Gross Weight   *" at bounding box center [269, 98] width 245 height 17
type input "17105"
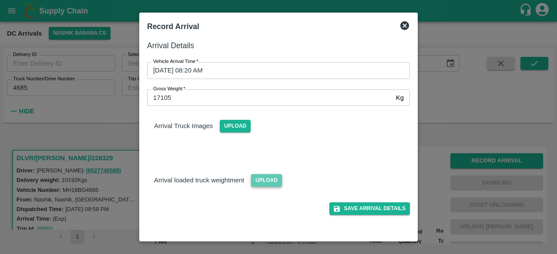
click at [262, 178] on span "Upload" at bounding box center [266, 180] width 31 height 13
click at [0, 0] on input "Upload" at bounding box center [0, 0] width 0 height 0
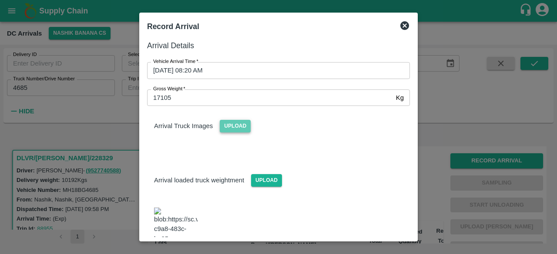
click at [237, 125] on span "Upload" at bounding box center [235, 126] width 31 height 13
click at [0, 0] on input "Upload" at bounding box center [0, 0] width 0 height 0
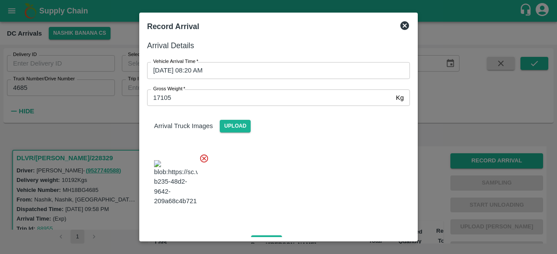
scroll to position [130, 0]
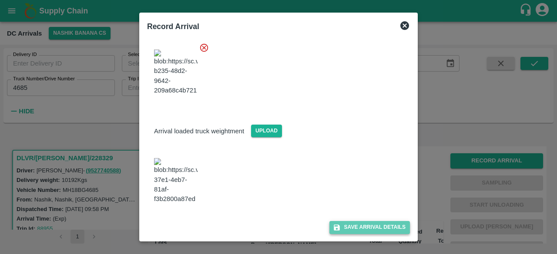
click at [369, 227] on button "Save Arrival Details" at bounding box center [369, 227] width 80 height 13
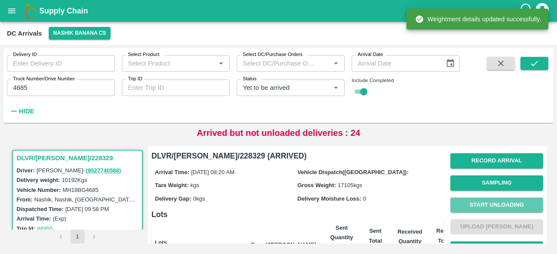
click at [490, 201] on button "Start Unloading" at bounding box center [496, 205] width 93 height 15
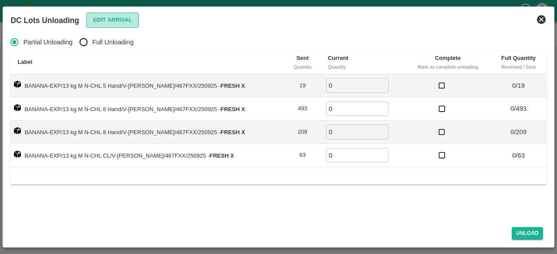
click at [120, 20] on button "Edit Arrival" at bounding box center [112, 20] width 53 height 15
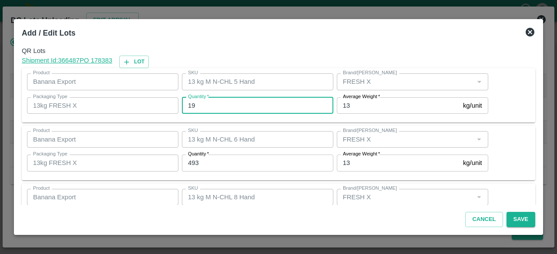
click at [192, 107] on input "19" at bounding box center [257, 105] width 151 height 17
type input "19"
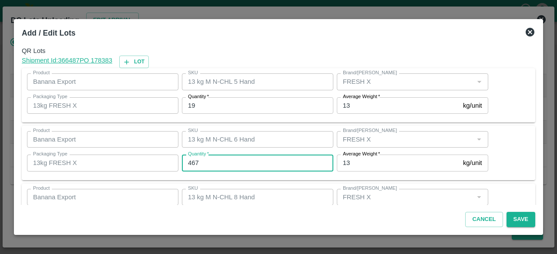
type input "467"
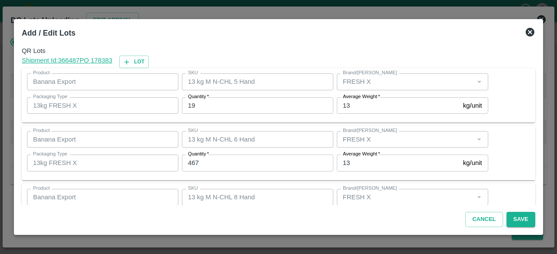
scroll to position [97, 0]
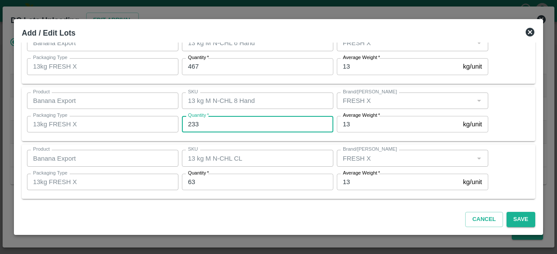
type input "233"
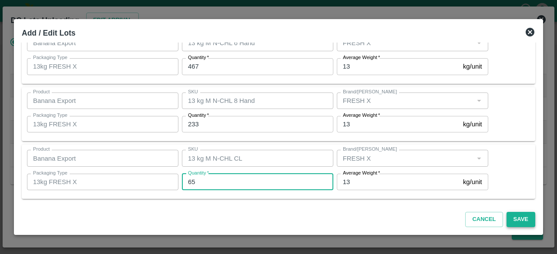
type input "65"
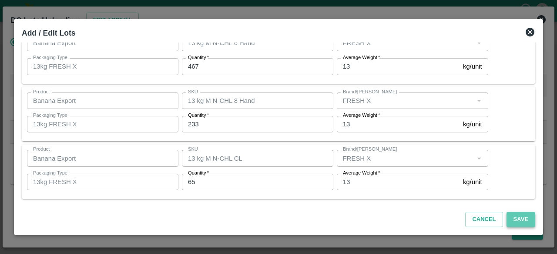
click at [522, 220] on button "Save" at bounding box center [520, 219] width 29 height 15
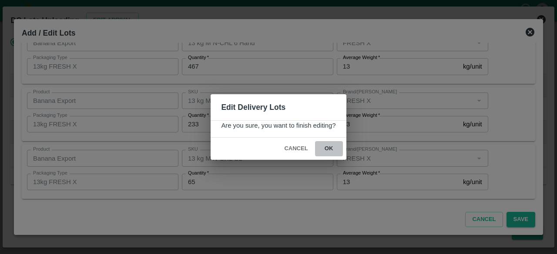
click at [330, 144] on button "ok" at bounding box center [329, 148] width 28 height 15
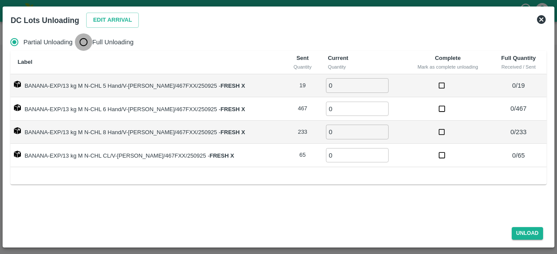
click at [83, 46] on input "Full Unloading" at bounding box center [83, 41] width 17 height 17
radio input "true"
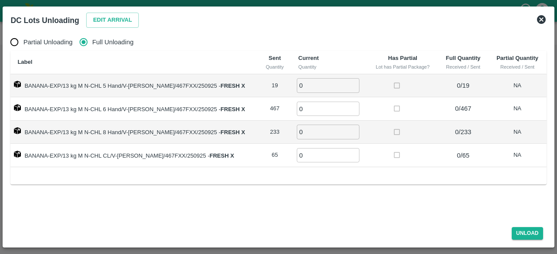
click at [304, 89] on input "0" at bounding box center [328, 85] width 63 height 14
type input "19"
type input "467"
type input "233"
type input "65"
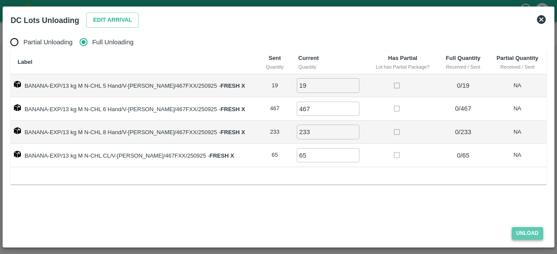
click at [524, 230] on button "Unload" at bounding box center [526, 233] width 31 height 13
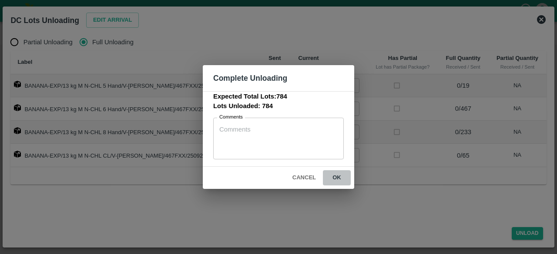
click at [339, 178] on button "ok" at bounding box center [337, 177] width 28 height 15
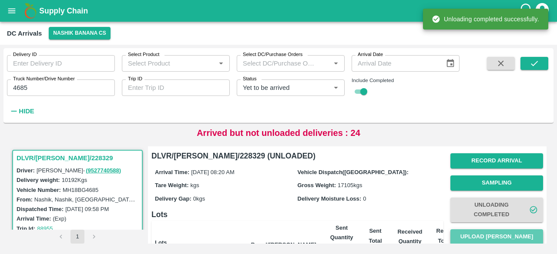
click at [483, 237] on button "Upload [PERSON_NAME]" at bounding box center [496, 237] width 93 height 15
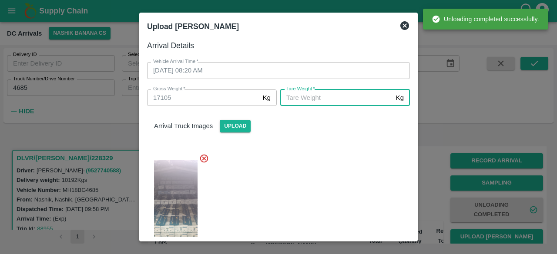
click at [328, 93] on input "[PERSON_NAME]   *" at bounding box center [336, 98] width 112 height 17
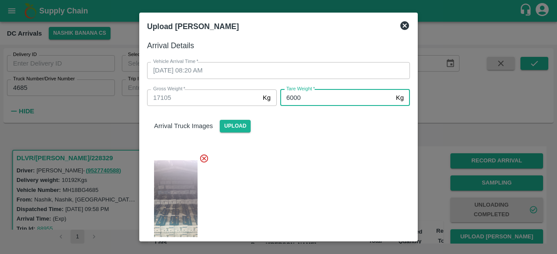
type input "6000"
click at [323, 167] on div at bounding box center [275, 206] width 270 height 119
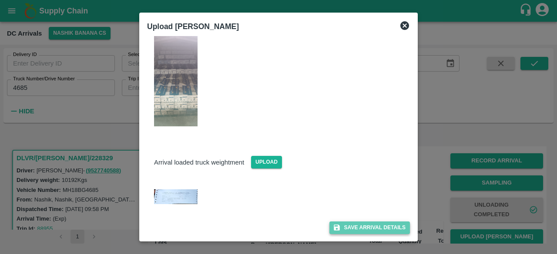
click at [357, 224] on button "Save Arrival Details" at bounding box center [369, 228] width 80 height 13
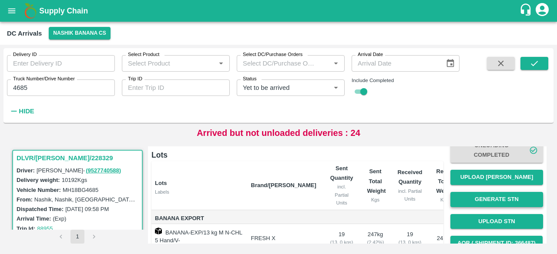
scroll to position [59, 0]
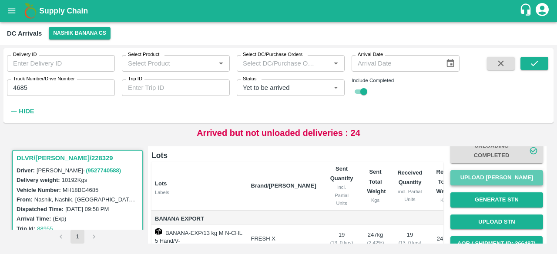
click at [491, 176] on button "Upload [PERSON_NAME]" at bounding box center [496, 177] width 93 height 15
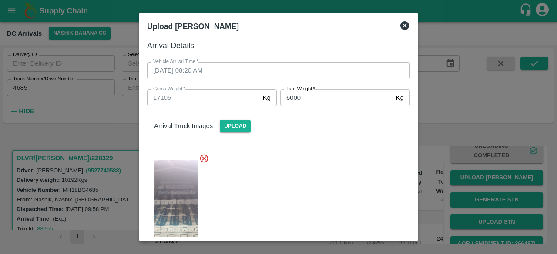
click at [401, 27] on icon at bounding box center [404, 25] width 9 height 9
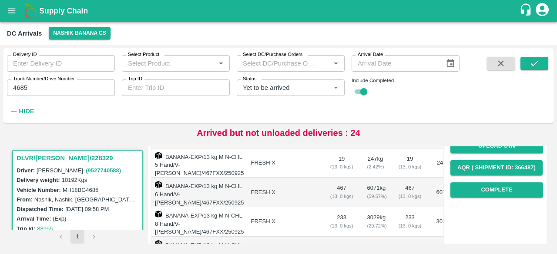
scroll to position [151, 0]
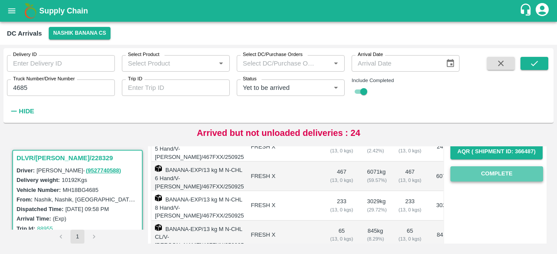
click at [491, 175] on button "Complete" at bounding box center [496, 174] width 93 height 15
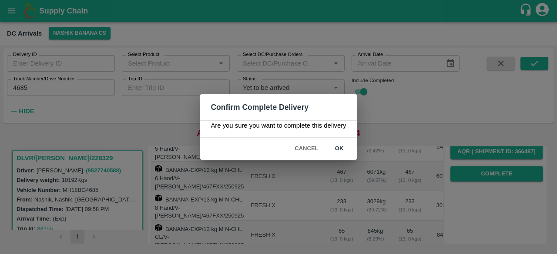
click at [340, 146] on button "ok" at bounding box center [339, 148] width 28 height 15
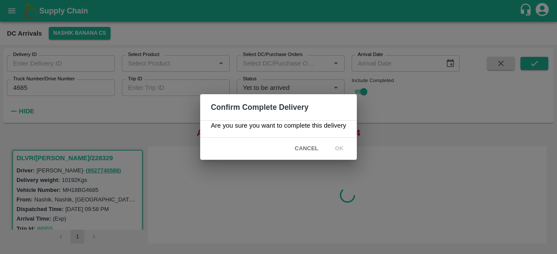
scroll to position [0, 0]
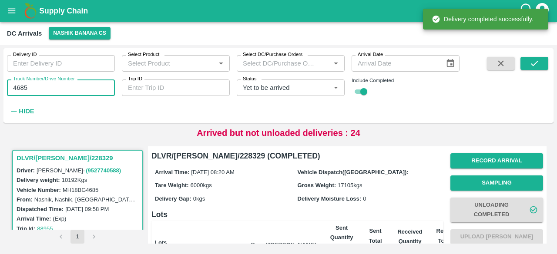
click at [22, 90] on input "4685" at bounding box center [61, 88] width 108 height 17
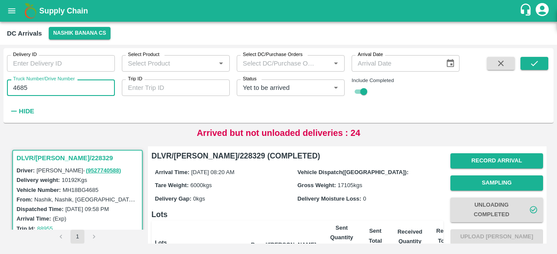
click at [22, 90] on input "4685" at bounding box center [61, 88] width 108 height 17
type input "0864"
click at [545, 60] on button "submit" at bounding box center [534, 63] width 28 height 13
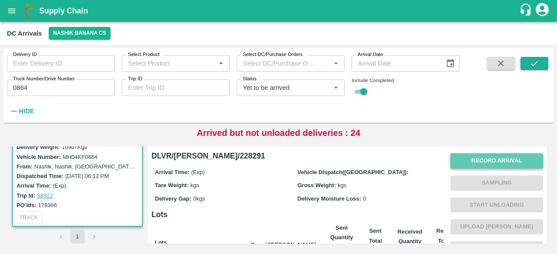
click at [487, 160] on button "Record Arrival" at bounding box center [496, 161] width 93 height 15
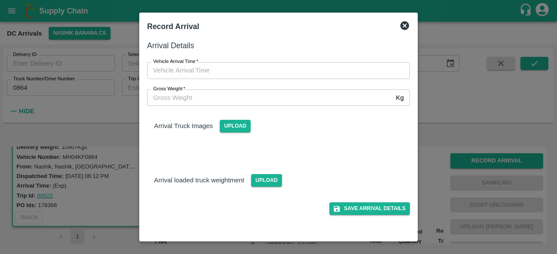
type input "DD/MM/YYYY hh:mm aa"
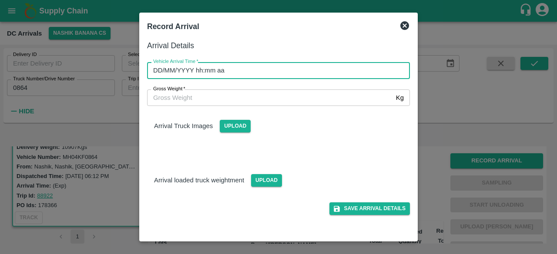
click at [297, 74] on input "DD/MM/YYYY hh:mm aa" at bounding box center [275, 70] width 257 height 17
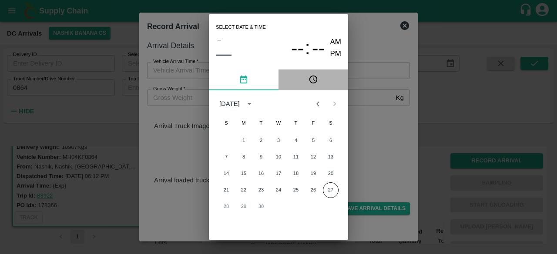
click at [297, 74] on button "pick time" at bounding box center [313, 80] width 70 height 21
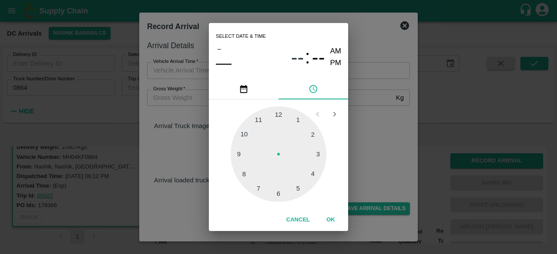
click at [373, 118] on div "Select date & time – –– -- : -- AM PM 1 2 3 4 5 6 7 8 9 10 11 12 Cancel OK" at bounding box center [278, 127] width 557 height 254
type input "DD/MM/YYYY hh:mm aa"
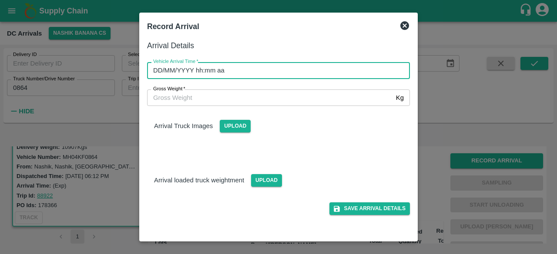
click at [229, 69] on input "DD/MM/YYYY hh:mm aa" at bounding box center [275, 70] width 257 height 17
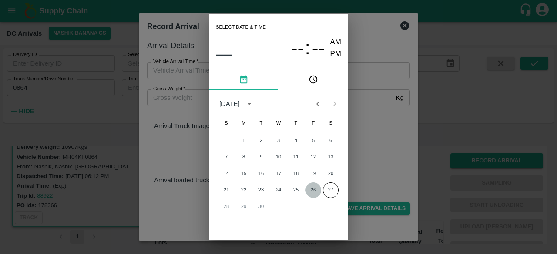
click at [315, 190] on button "26" at bounding box center [313, 191] width 16 height 16
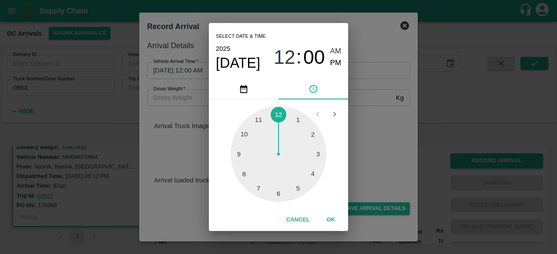
click at [240, 154] on div at bounding box center [278, 155] width 96 height 96
click at [315, 131] on div at bounding box center [278, 155] width 96 height 96
type input "[DATE] 09:10 AM"
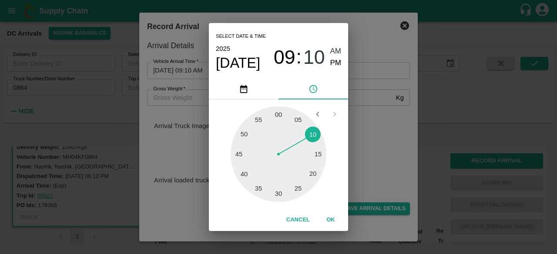
click at [362, 130] on div "Select date & time [DATE] 09 : 10 AM PM 05 10 15 20 25 30 35 40 45 50 55 00 Can…" at bounding box center [278, 127] width 557 height 254
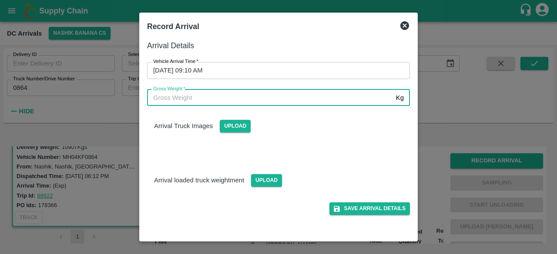
click at [195, 97] on input "Gross Weight   *" at bounding box center [269, 98] width 245 height 17
type input "17145"
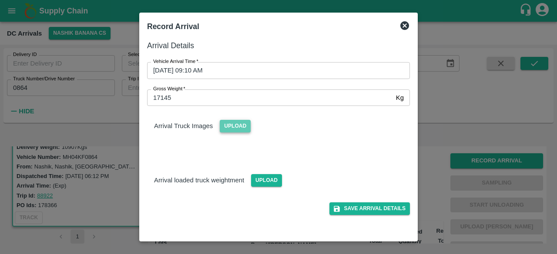
click at [237, 128] on span "Upload" at bounding box center [235, 126] width 31 height 13
click at [0, 0] on input "Upload" at bounding box center [0, 0] width 0 height 0
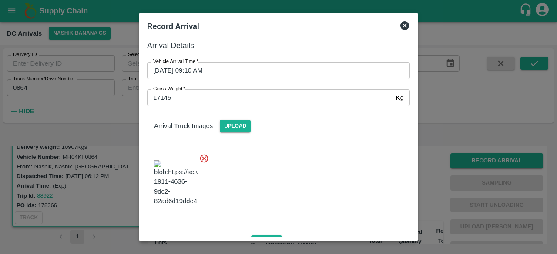
scroll to position [55, 0]
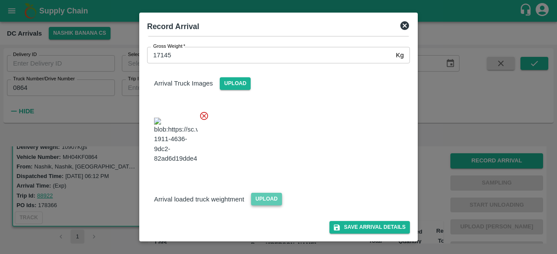
click at [263, 198] on span "Upload" at bounding box center [266, 199] width 31 height 13
click at [0, 0] on input "Upload" at bounding box center [0, 0] width 0 height 0
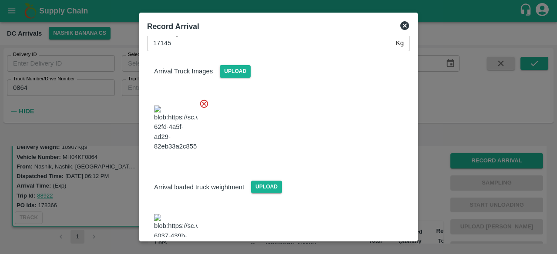
scroll to position [136, 0]
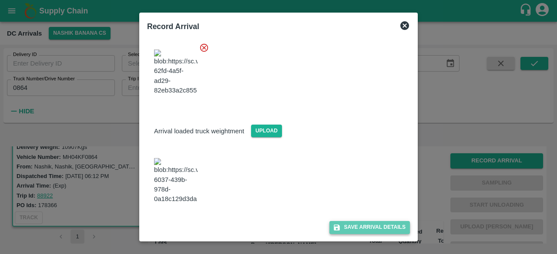
click at [366, 223] on button "Save Arrival Details" at bounding box center [369, 227] width 80 height 13
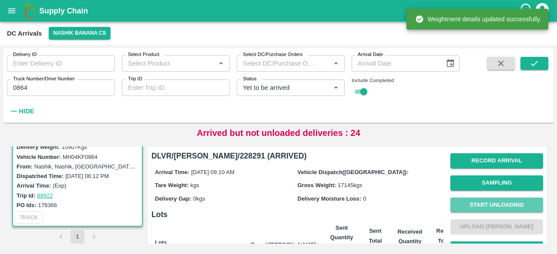
click at [494, 206] on button "Start Unloading" at bounding box center [496, 205] width 93 height 15
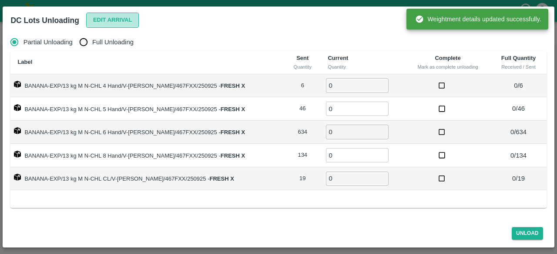
click at [100, 17] on button "Edit Arrival" at bounding box center [112, 20] width 53 height 15
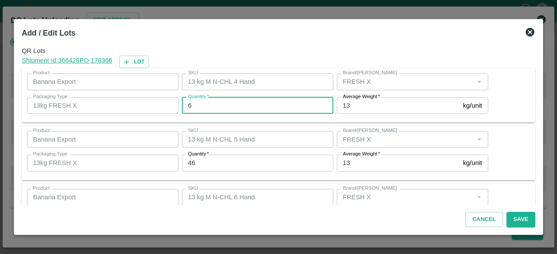
click at [203, 103] on input "6" at bounding box center [257, 105] width 151 height 17
type input "5"
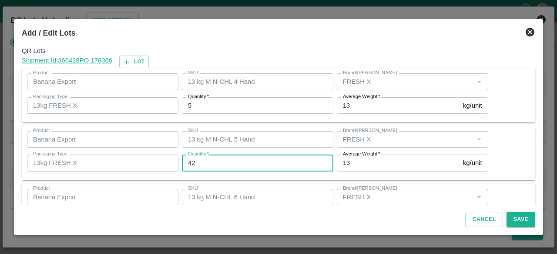
type input "42"
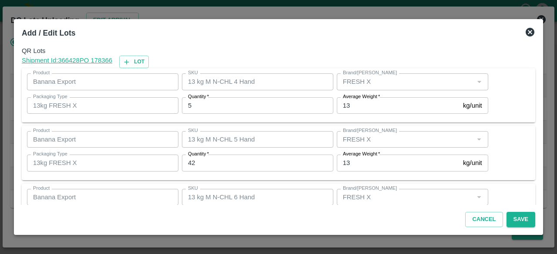
scroll to position [97, 0]
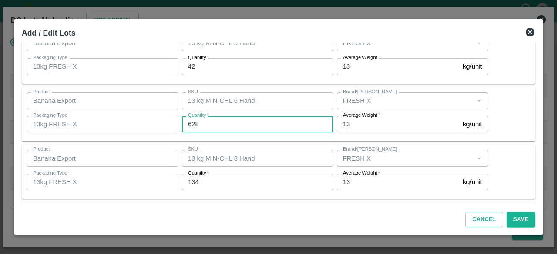
type input "628"
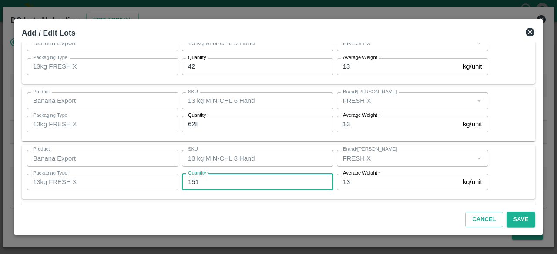
type input "151"
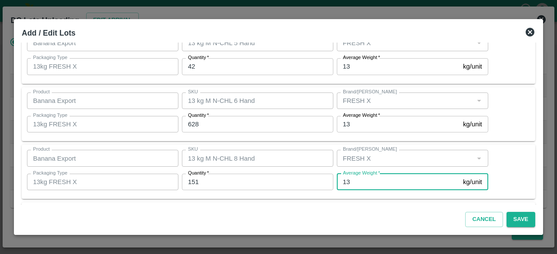
scroll to position [154, 0]
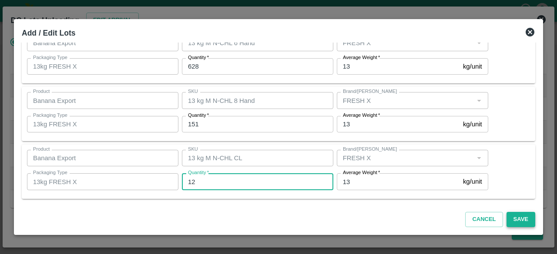
type input "12"
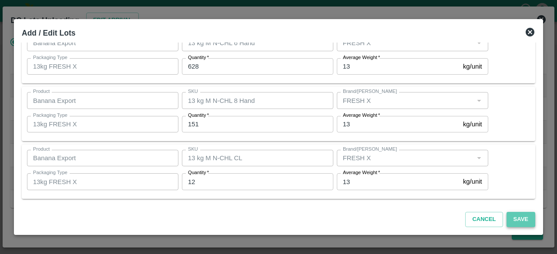
click at [517, 219] on button "Save" at bounding box center [520, 219] width 29 height 15
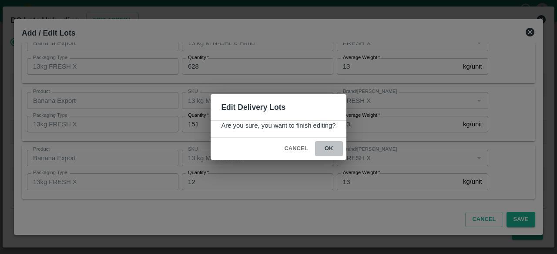
click at [329, 148] on button "ok" at bounding box center [329, 148] width 28 height 15
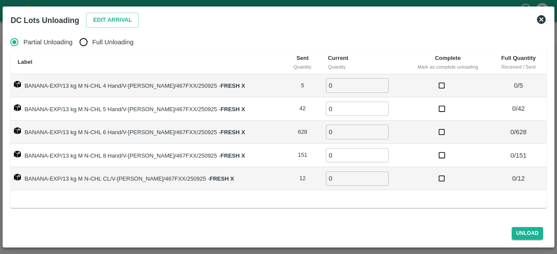
click at [82, 42] on input "Full Unloading" at bounding box center [83, 41] width 17 height 17
radio input "true"
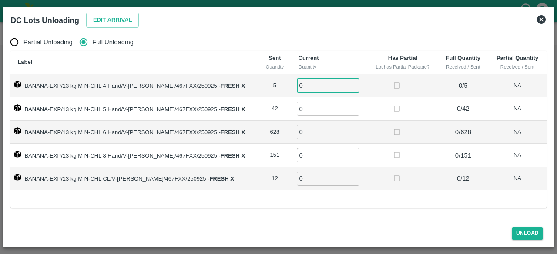
click at [301, 83] on input "0" at bounding box center [328, 85] width 63 height 14
type input "5"
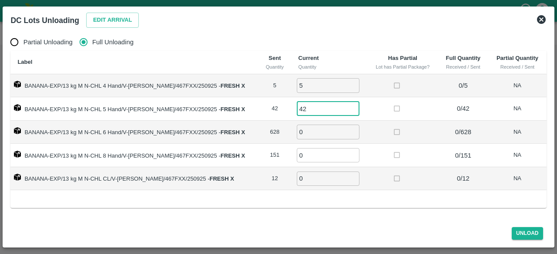
type input "42"
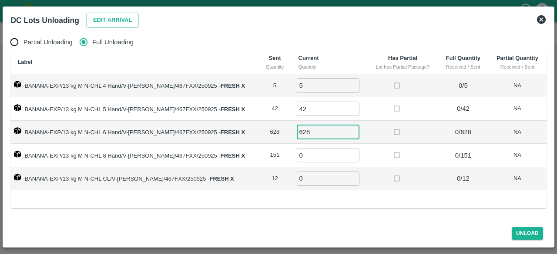
type input "628"
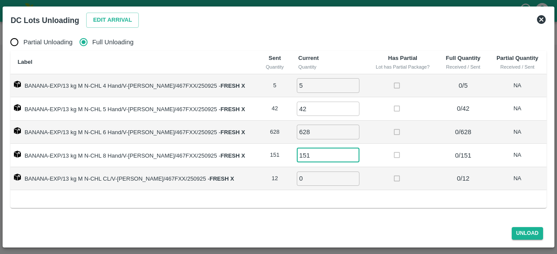
type input "151"
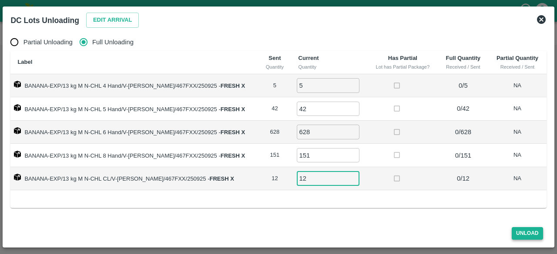
type input "12"
click at [527, 232] on button "Unload" at bounding box center [526, 233] width 31 height 13
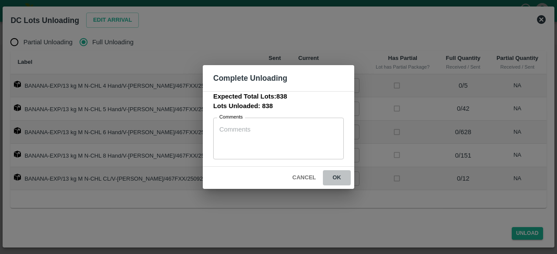
click at [336, 178] on button "ok" at bounding box center [337, 177] width 28 height 15
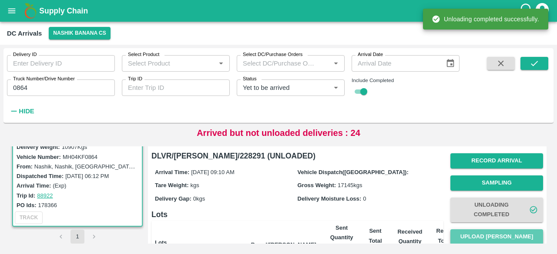
click at [498, 234] on button "Upload [PERSON_NAME]" at bounding box center [496, 237] width 93 height 15
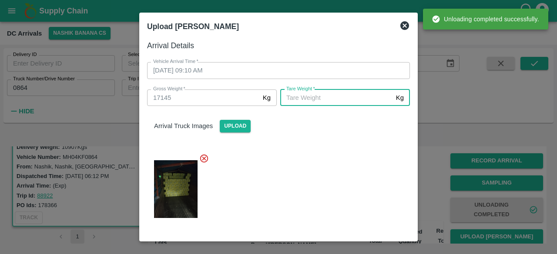
click at [339, 100] on input "[PERSON_NAME]   *" at bounding box center [336, 98] width 112 height 17
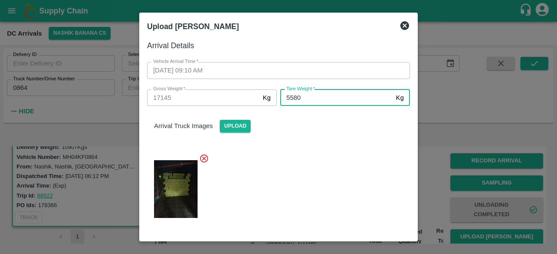
type input "5580"
click at [337, 180] on div at bounding box center [275, 187] width 270 height 80
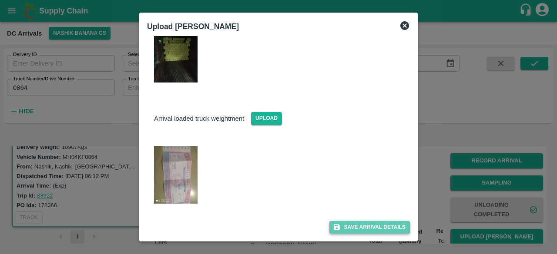
click at [364, 227] on button "Save Arrival Details" at bounding box center [369, 227] width 80 height 13
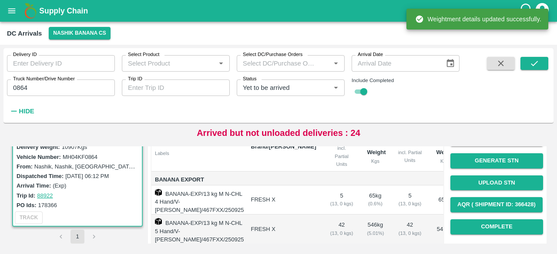
scroll to position [104, 0]
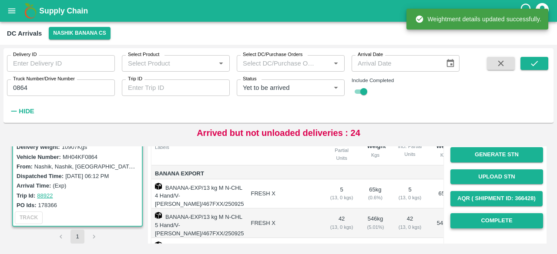
click at [496, 220] on button "Complete" at bounding box center [496, 221] width 93 height 15
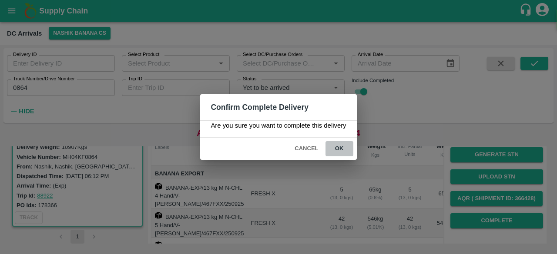
click at [341, 148] on button "ok" at bounding box center [339, 148] width 28 height 15
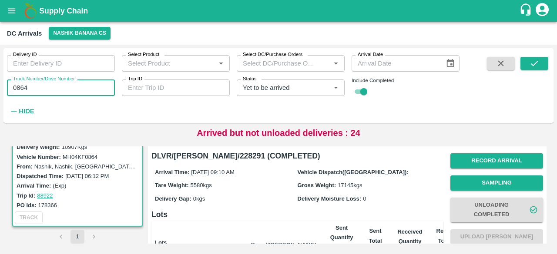
click at [18, 87] on input "0864" at bounding box center [61, 88] width 108 height 17
type input "7757"
click at [531, 61] on icon "submit" at bounding box center [534, 64] width 10 height 10
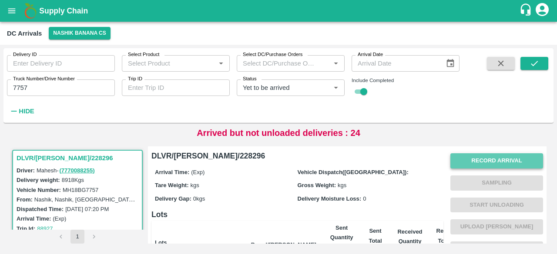
click at [484, 159] on button "Record Arrival" at bounding box center [496, 161] width 93 height 15
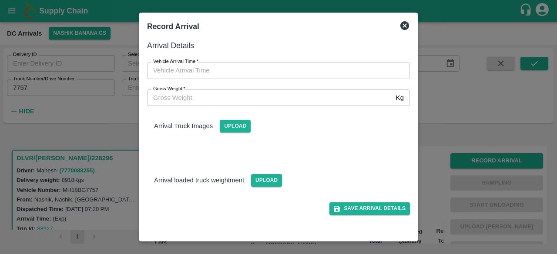
type input "DD/MM/YYYY hh:mm aa"
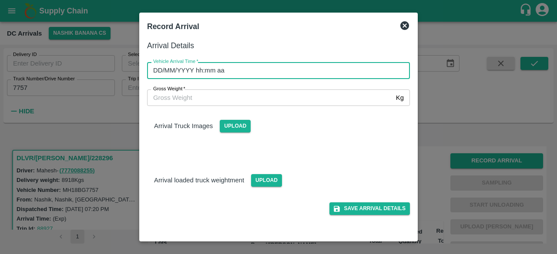
click at [293, 66] on input "DD/MM/YYYY hh:mm aa" at bounding box center [275, 70] width 257 height 17
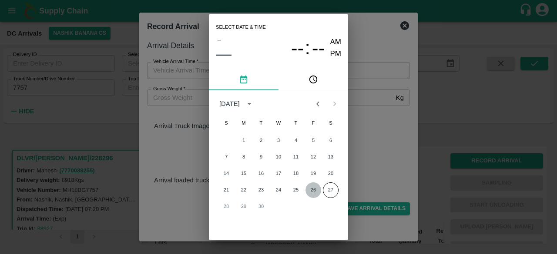
click at [314, 190] on button "26" at bounding box center [313, 191] width 16 height 16
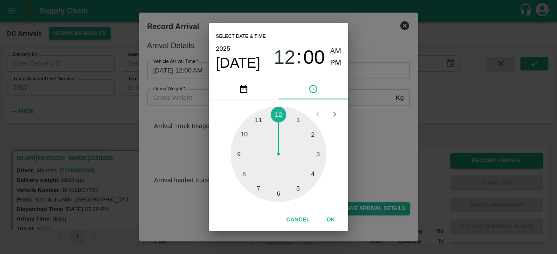
click at [256, 119] on div at bounding box center [278, 155] width 96 height 96
click at [313, 173] on div at bounding box center [278, 155] width 96 height 96
type input "[DATE] 11:20 AM"
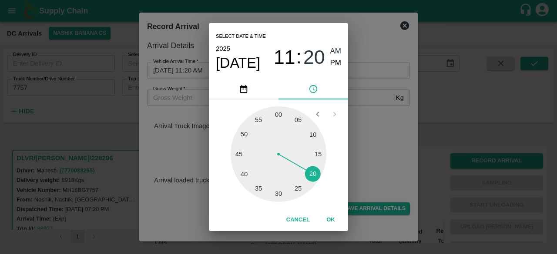
click at [370, 161] on div "Select date & time [DATE] 11 : 20 AM PM 05 10 15 20 25 30 35 40 45 50 55 00 Can…" at bounding box center [278, 127] width 557 height 254
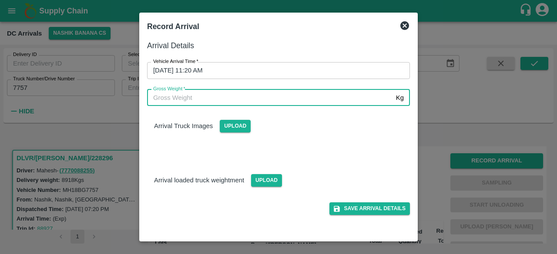
click at [202, 96] on input "Gross Weight   *" at bounding box center [269, 98] width 245 height 17
type input "15480"
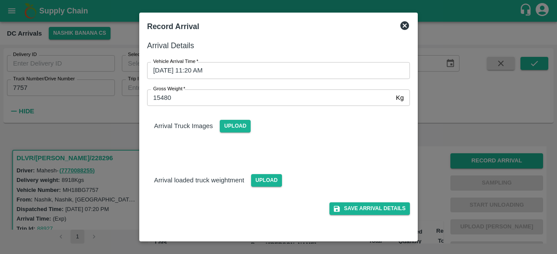
click at [271, 187] on div "Save Arrival Details" at bounding box center [275, 201] width 270 height 28
click at [261, 178] on span "Upload" at bounding box center [266, 180] width 31 height 13
click at [0, 0] on input "Upload" at bounding box center [0, 0] width 0 height 0
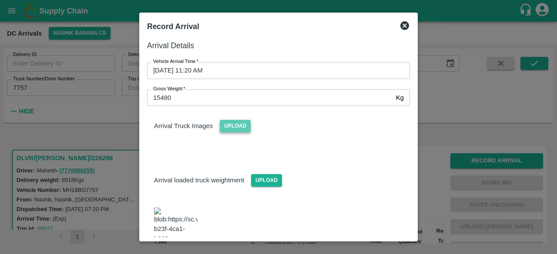
click at [246, 131] on span "Upload" at bounding box center [235, 126] width 31 height 13
click at [0, 0] on input "Upload" at bounding box center [0, 0] width 0 height 0
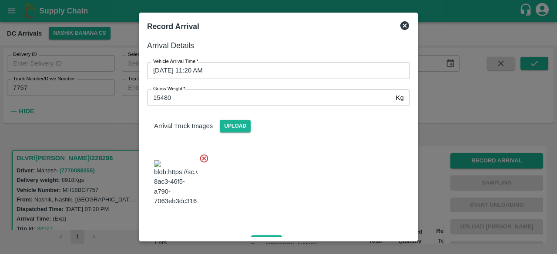
scroll to position [134, 0]
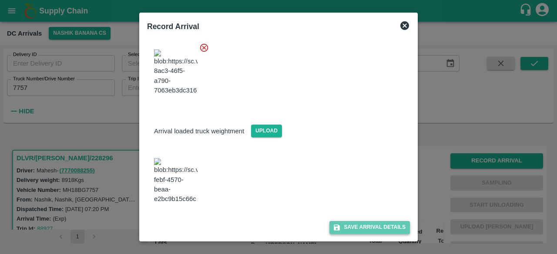
click at [369, 229] on button "Save Arrival Details" at bounding box center [369, 227] width 80 height 13
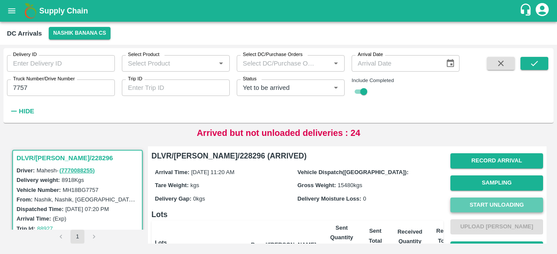
click at [490, 207] on button "Start Unloading" at bounding box center [496, 205] width 93 height 15
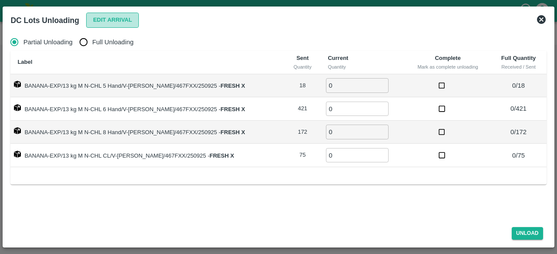
click at [110, 16] on button "Edit Arrival" at bounding box center [112, 20] width 53 height 15
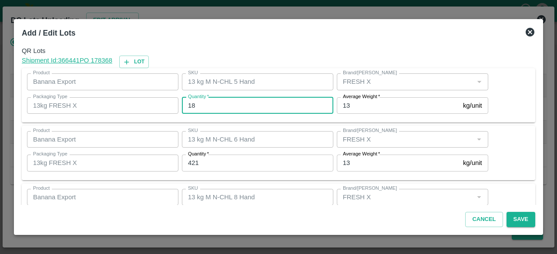
click at [197, 106] on input "18" at bounding box center [257, 105] width 151 height 17
type input "19"
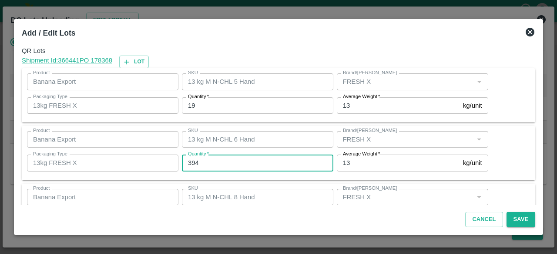
type input "394"
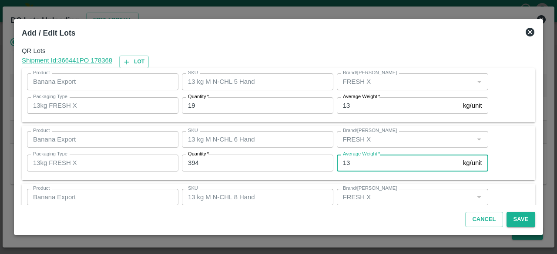
scroll to position [97, 0]
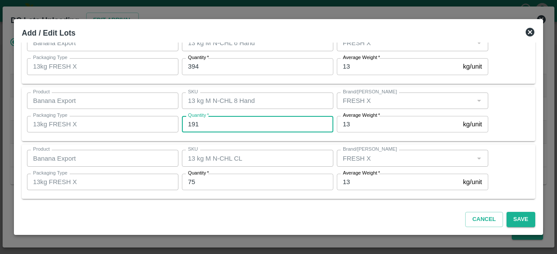
type input "191"
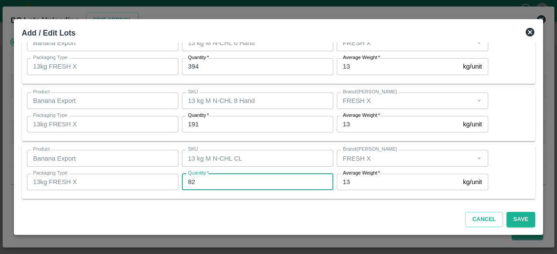
type input "82"
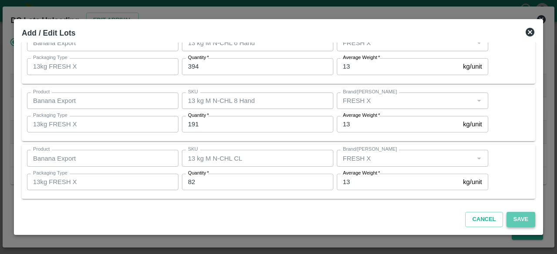
click at [516, 220] on button "Save" at bounding box center [520, 219] width 29 height 15
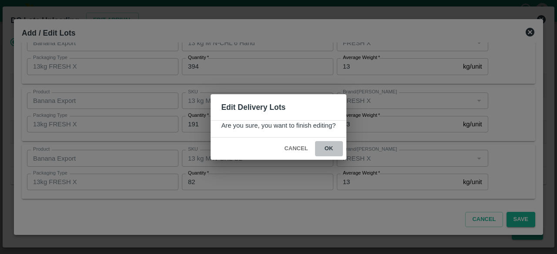
click at [325, 149] on button "ok" at bounding box center [329, 148] width 28 height 15
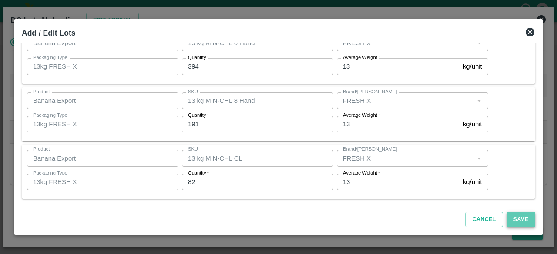
click at [515, 224] on button "Save" at bounding box center [520, 219] width 29 height 15
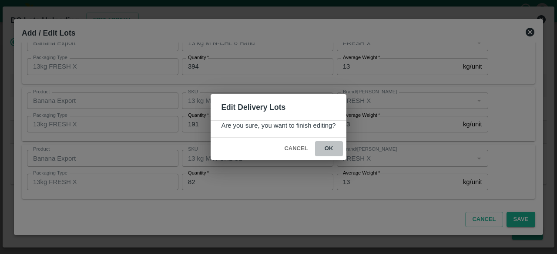
click at [325, 147] on button "ok" at bounding box center [329, 148] width 28 height 15
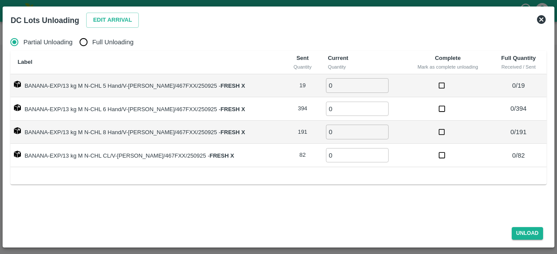
drag, startPoint x: 83, startPoint y: 46, endPoint x: 117, endPoint y: 53, distance: 34.6
click at [117, 53] on div "Partial Unloading Full Unloading Label Sent Quantity Current Quantity Complete …" at bounding box center [277, 100] width 535 height 134
click at [87, 43] on input "Full Unloading" at bounding box center [83, 41] width 17 height 17
radio input "true"
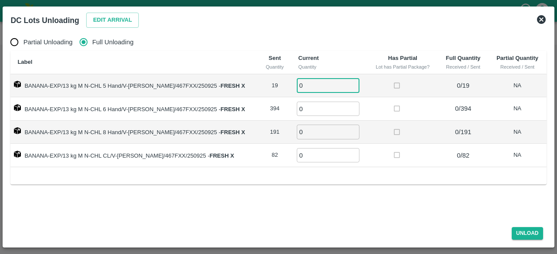
click at [304, 90] on input "0" at bounding box center [328, 85] width 63 height 14
type input "19"
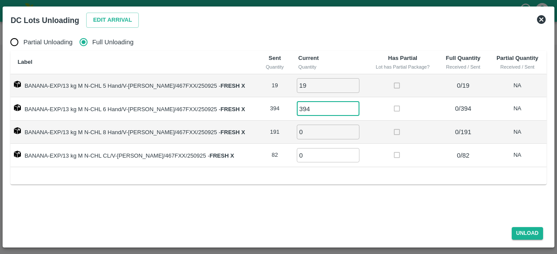
type input "394"
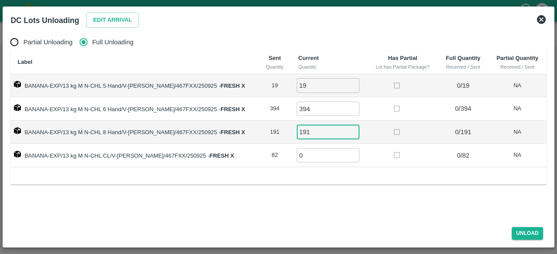
type input "191"
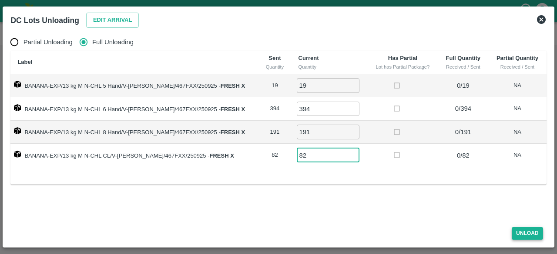
type input "82"
click at [521, 229] on button "Unload" at bounding box center [526, 233] width 31 height 13
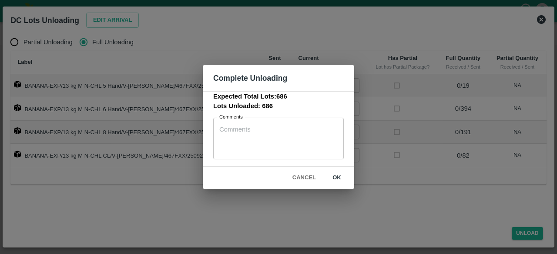
click at [336, 177] on button "ok" at bounding box center [337, 177] width 28 height 15
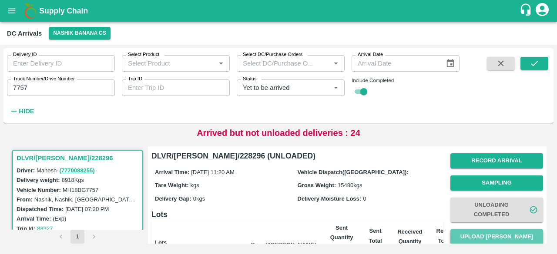
click at [491, 239] on button "Upload [PERSON_NAME]" at bounding box center [496, 237] width 93 height 15
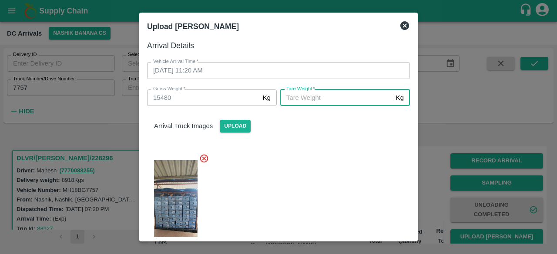
click at [299, 98] on input "[PERSON_NAME]   *" at bounding box center [336, 98] width 112 height 17
type input "5920"
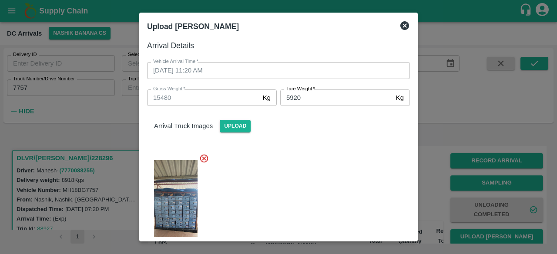
click at [323, 170] on div at bounding box center [275, 206] width 270 height 119
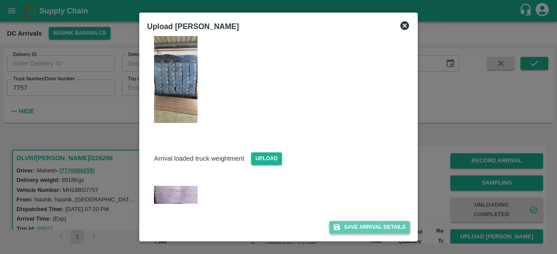
click at [363, 226] on button "Save Arrival Details" at bounding box center [369, 227] width 80 height 13
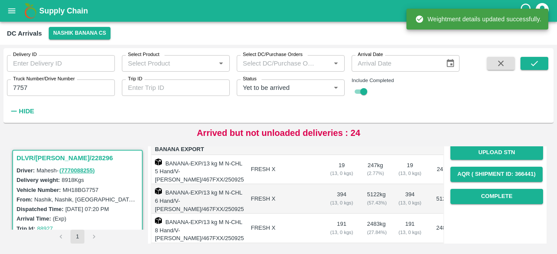
scroll to position [133, 0]
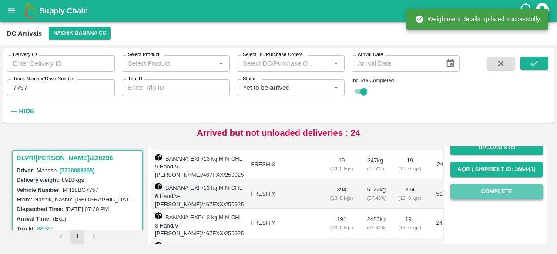
click at [484, 194] on button "Complete" at bounding box center [496, 191] width 93 height 15
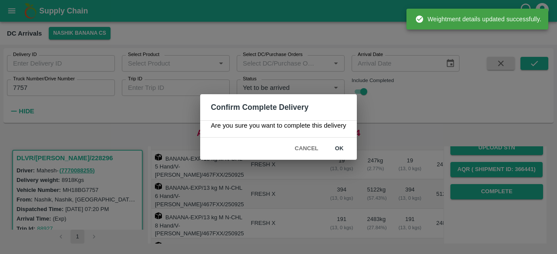
click at [337, 147] on button "ok" at bounding box center [339, 148] width 28 height 15
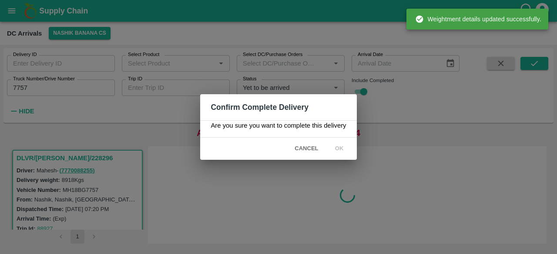
scroll to position [0, 0]
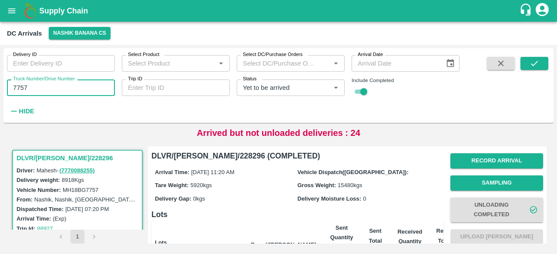
click at [20, 87] on input "7757" at bounding box center [61, 88] width 108 height 17
type input "1803"
click at [537, 61] on icon "submit" at bounding box center [534, 63] width 7 height 5
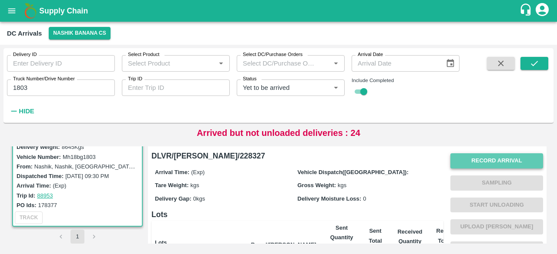
click at [487, 161] on button "Record Arrival" at bounding box center [496, 161] width 93 height 15
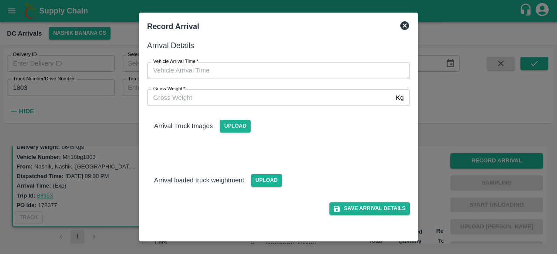
type input "DD/MM/YYYY hh:mm aa"
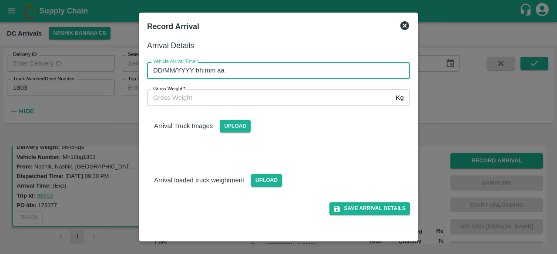
click at [273, 64] on input "DD/MM/YYYY hh:mm aa" at bounding box center [275, 70] width 257 height 17
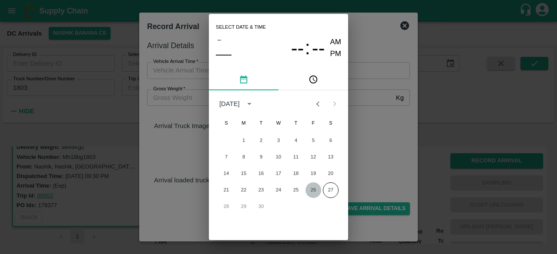
click at [312, 190] on button "26" at bounding box center [313, 191] width 16 height 16
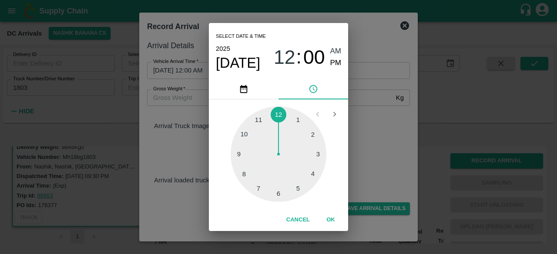
click at [260, 123] on div at bounding box center [278, 155] width 96 height 96
click at [280, 193] on div at bounding box center [278, 155] width 96 height 96
type input "[DATE] 11:30 AM"
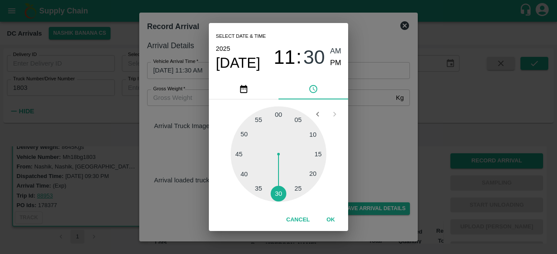
click at [360, 159] on div "Select date & time [DATE] 11 : 30 AM PM 05 10 15 20 25 30 35 40 45 50 55 00 Can…" at bounding box center [278, 127] width 557 height 254
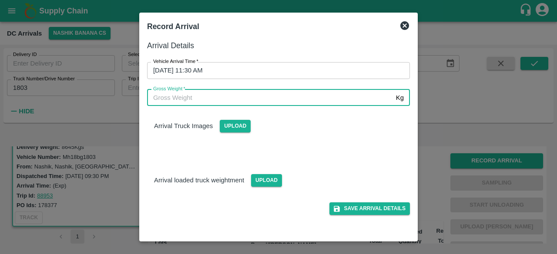
click at [175, 95] on input "Gross Weight   *" at bounding box center [269, 98] width 245 height 17
type input "15320"
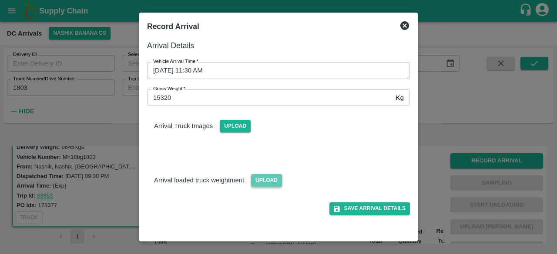
click at [264, 186] on span "Upload" at bounding box center [266, 180] width 31 height 13
click at [0, 0] on input "Upload" at bounding box center [0, 0] width 0 height 0
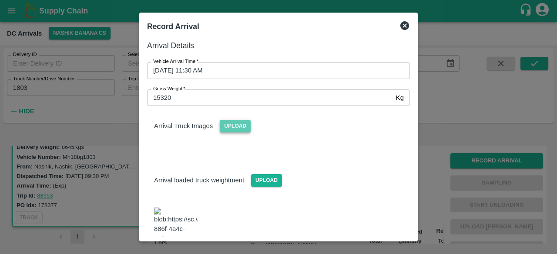
click at [234, 127] on span "Upload" at bounding box center [235, 126] width 31 height 13
click at [0, 0] on input "Upload" at bounding box center [0, 0] width 0 height 0
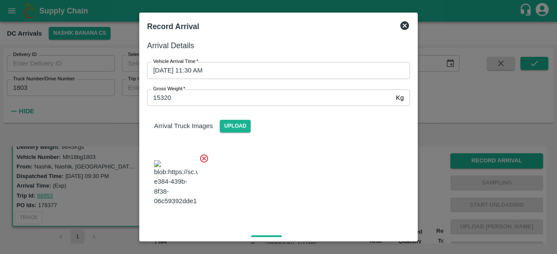
scroll to position [110, 0]
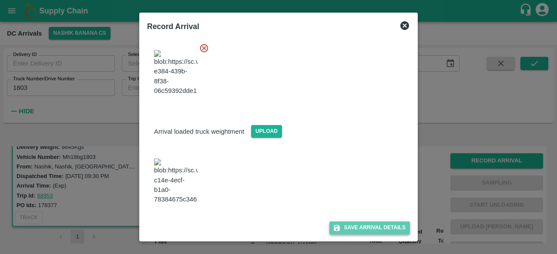
click at [364, 226] on button "Save Arrival Details" at bounding box center [369, 228] width 80 height 13
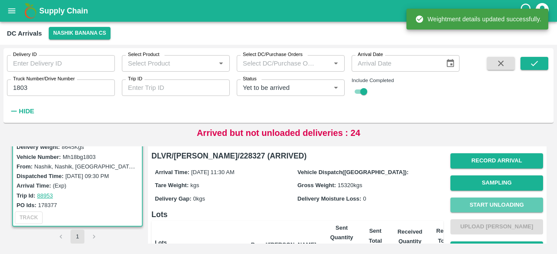
click at [490, 207] on button "Start Unloading" at bounding box center [496, 205] width 93 height 15
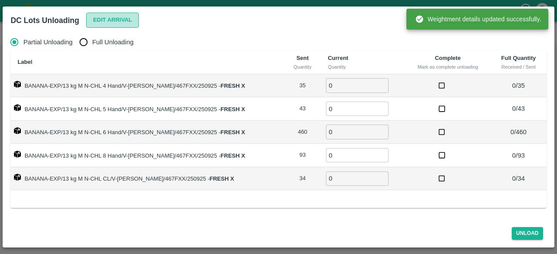
click at [97, 21] on button "Edit Arrival" at bounding box center [112, 20] width 53 height 15
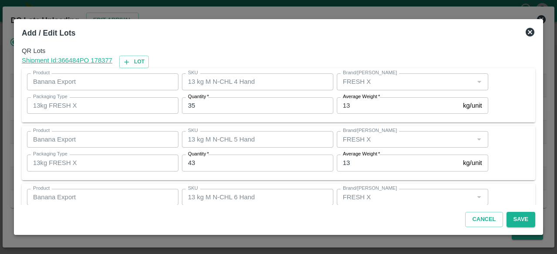
click at [192, 107] on input "35" at bounding box center [257, 105] width 151 height 17
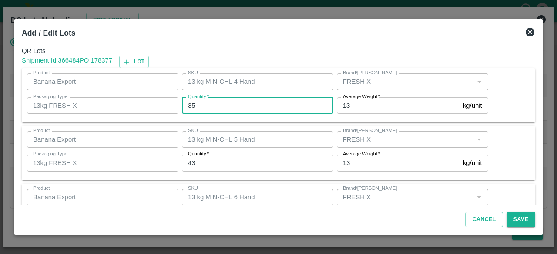
click at [192, 107] on input "35" at bounding box center [257, 105] width 151 height 17
type input "39"
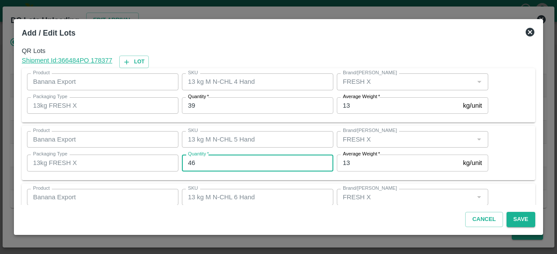
type input "46"
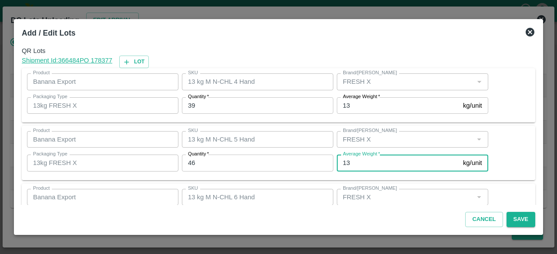
scroll to position [97, 0]
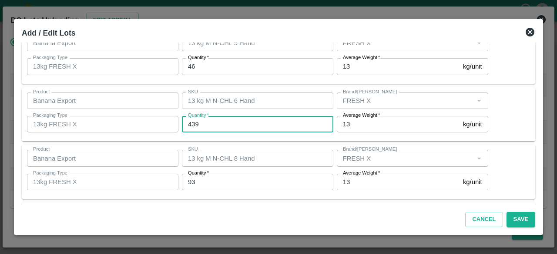
type input "439"
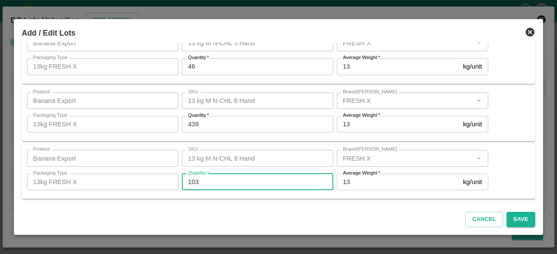
type input "103"
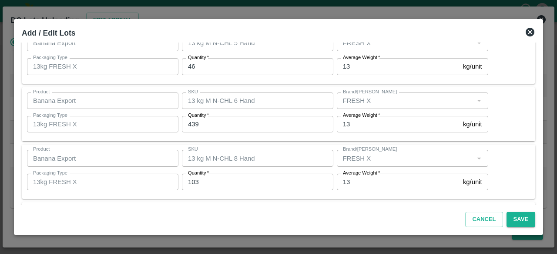
scroll to position [154, 0]
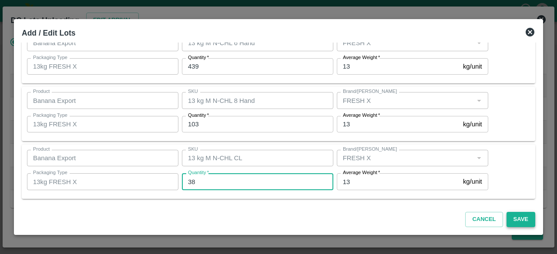
type input "38"
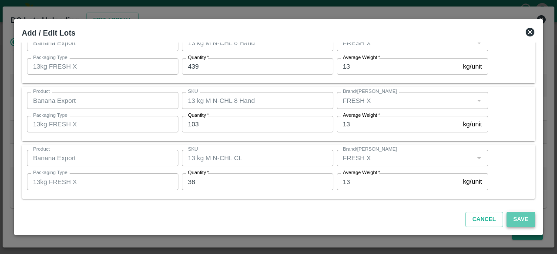
click at [520, 216] on button "Save" at bounding box center [520, 219] width 29 height 15
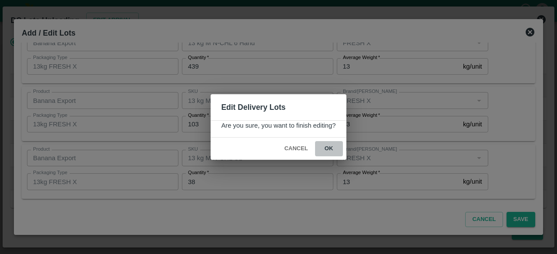
click at [325, 142] on button "ok" at bounding box center [329, 148] width 28 height 15
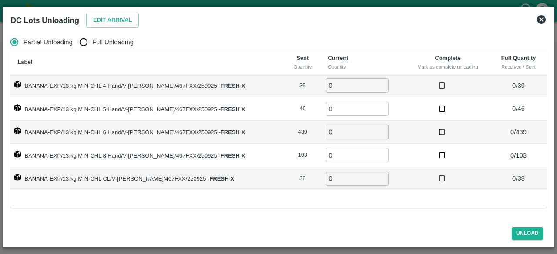
drag, startPoint x: 82, startPoint y: 44, endPoint x: 85, endPoint y: 39, distance: 6.0
click at [85, 39] on input "Full Unloading" at bounding box center [83, 41] width 17 height 17
radio input "true"
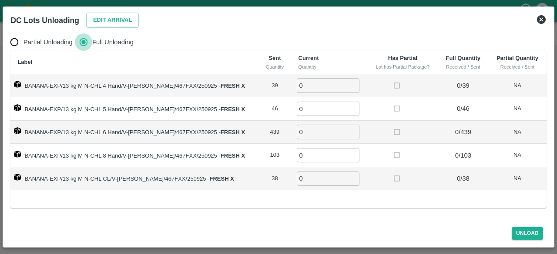
click at [85, 39] on input "Full Unloading" at bounding box center [83, 41] width 17 height 17
click at [299, 85] on input "0" at bounding box center [328, 85] width 63 height 14
type input "39"
type input "46"
type input "439"
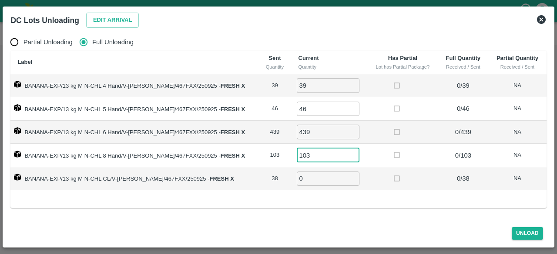
type input "103"
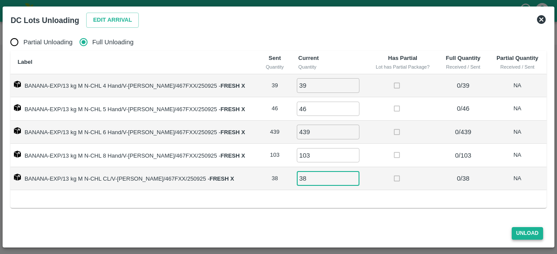
type input "38"
click at [522, 230] on button "Unload" at bounding box center [526, 233] width 31 height 13
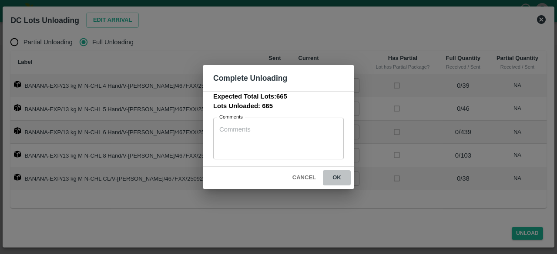
click at [337, 177] on button "ok" at bounding box center [337, 177] width 28 height 15
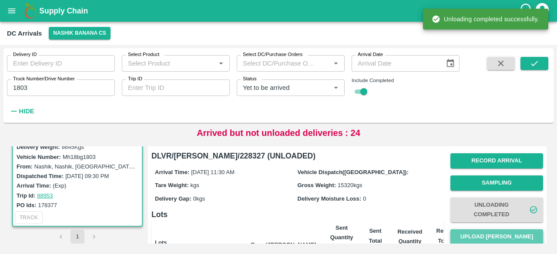
click at [500, 237] on button "Upload [PERSON_NAME]" at bounding box center [496, 237] width 93 height 15
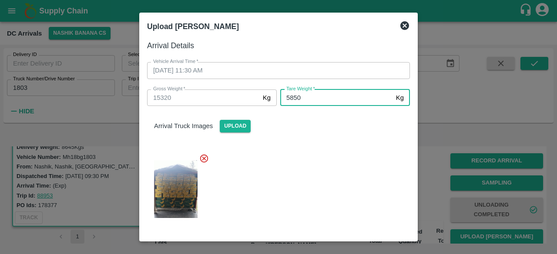
type input "5850"
click at [334, 174] on div at bounding box center [275, 187] width 270 height 80
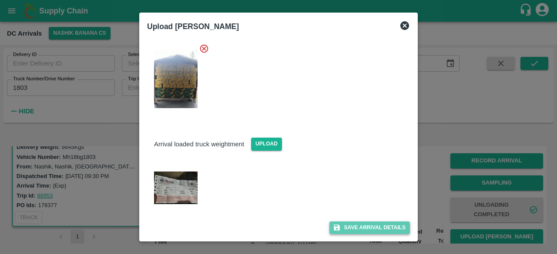
click at [359, 228] on button "Save Arrival Details" at bounding box center [369, 228] width 80 height 13
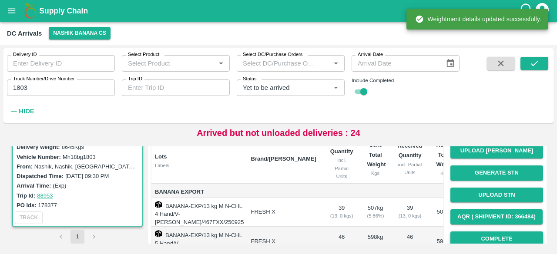
scroll to position [118, 0]
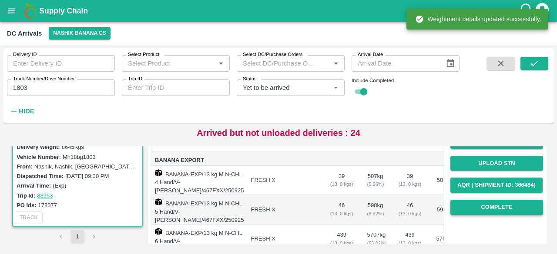
click at [492, 209] on button "Complete" at bounding box center [496, 207] width 93 height 15
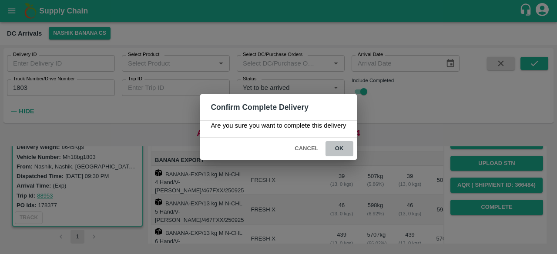
click at [338, 149] on button "ok" at bounding box center [339, 148] width 28 height 15
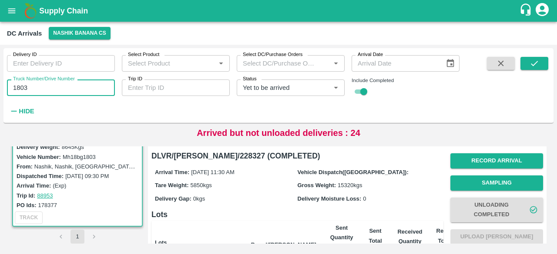
click at [20, 86] on input "1803" at bounding box center [61, 88] width 108 height 17
type input "5389"
click at [529, 67] on icon "submit" at bounding box center [534, 64] width 10 height 10
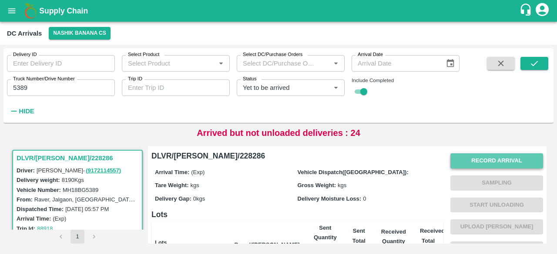
click at [478, 161] on button "Record Arrival" at bounding box center [496, 161] width 93 height 15
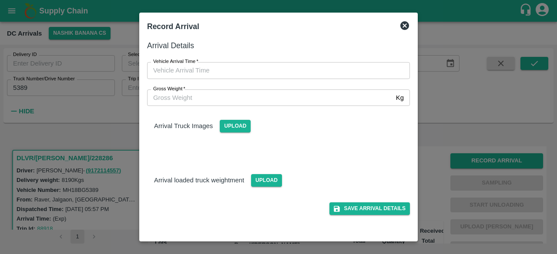
type input "DD/MM/YYYY hh:mm aa"
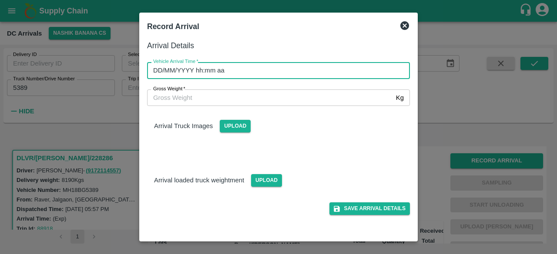
click at [264, 69] on input "DD/MM/YYYY hh:mm aa" at bounding box center [275, 70] width 257 height 17
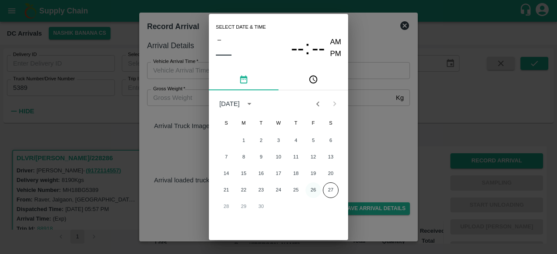
click at [311, 191] on button "26" at bounding box center [313, 191] width 16 height 16
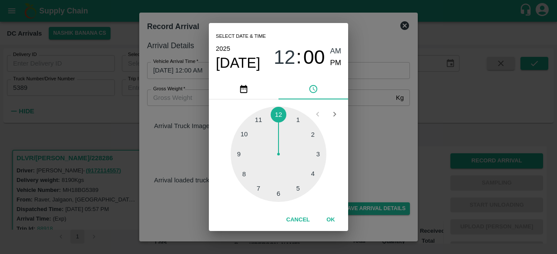
click at [297, 120] on div at bounding box center [278, 155] width 96 height 96
click at [279, 194] on div at bounding box center [278, 155] width 96 height 96
type input "[DATE] 01:30 AM"
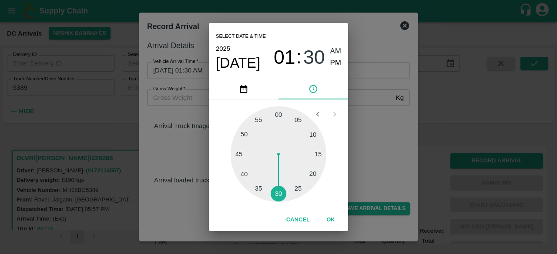
click at [367, 153] on div "Select date & time [DATE] 01 : 30 AM PM 05 10 15 20 25 30 35 40 45 50 55 00 Can…" at bounding box center [278, 127] width 557 height 254
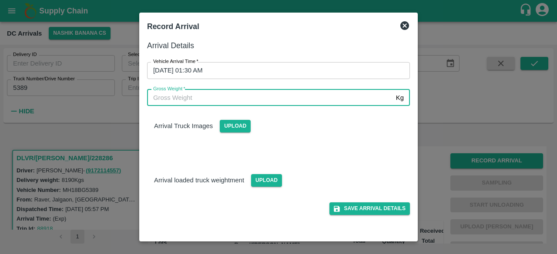
click at [185, 100] on input "Gross Weight   *" at bounding box center [269, 98] width 245 height 17
type input "14925"
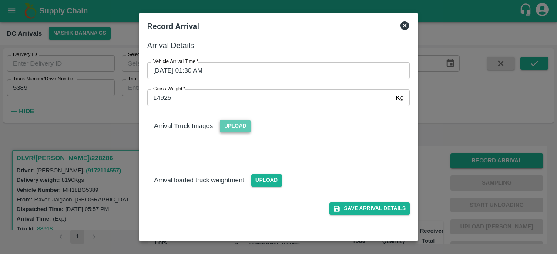
click at [234, 126] on span "Upload" at bounding box center [235, 126] width 31 height 13
click at [0, 0] on input "Upload" at bounding box center [0, 0] width 0 height 0
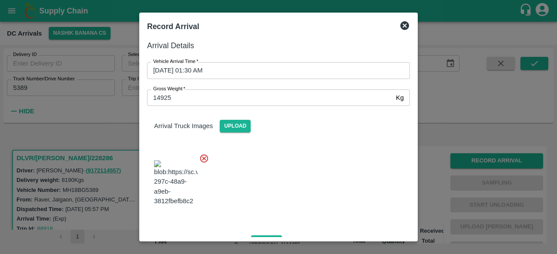
scroll to position [93, 0]
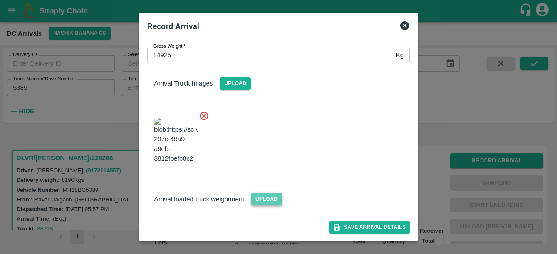
click at [263, 200] on span "Upload" at bounding box center [266, 199] width 31 height 13
click at [0, 0] on input "Upload" at bounding box center [0, 0] width 0 height 0
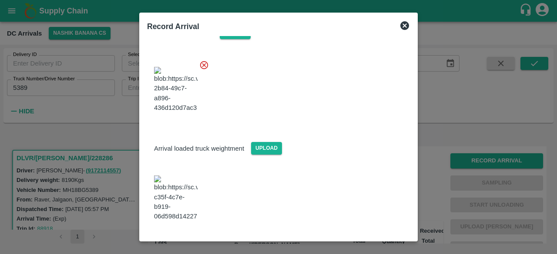
scroll to position [149, 0]
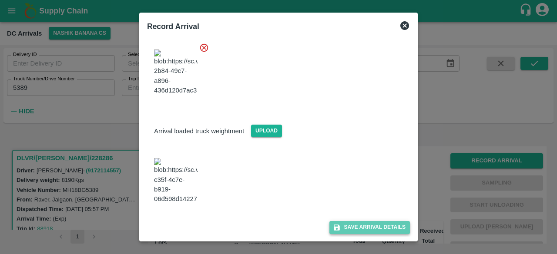
click at [361, 231] on button "Save Arrival Details" at bounding box center [369, 227] width 80 height 13
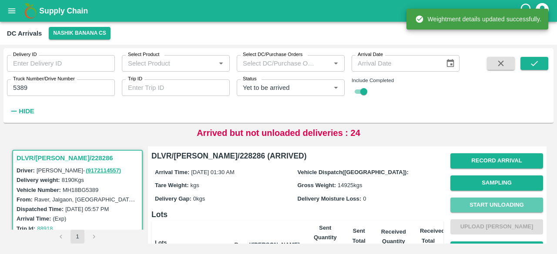
click at [486, 202] on button "Start Unloading" at bounding box center [496, 205] width 93 height 15
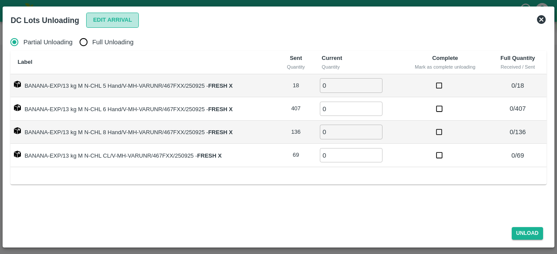
click at [116, 20] on button "Edit Arrival" at bounding box center [112, 20] width 53 height 15
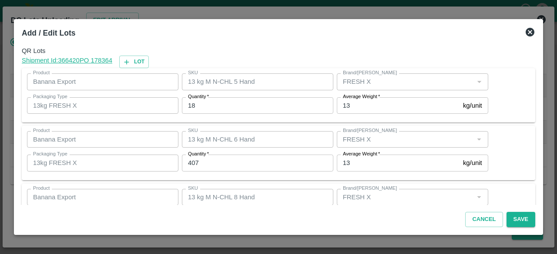
click at [189, 103] on input "18" at bounding box center [257, 105] width 151 height 17
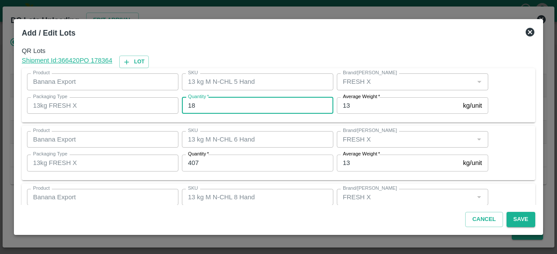
click at [189, 103] on input "18" at bounding box center [257, 105] width 151 height 17
type input "16"
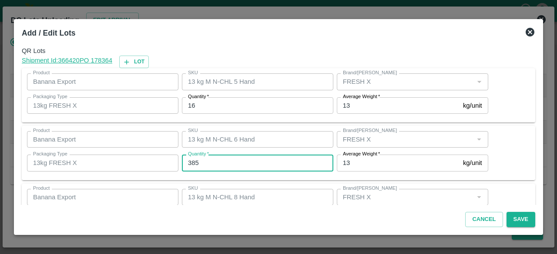
type input "385"
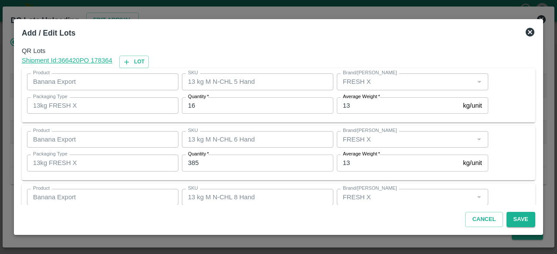
scroll to position [97, 0]
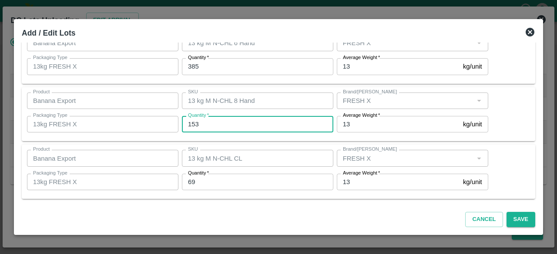
type input "153"
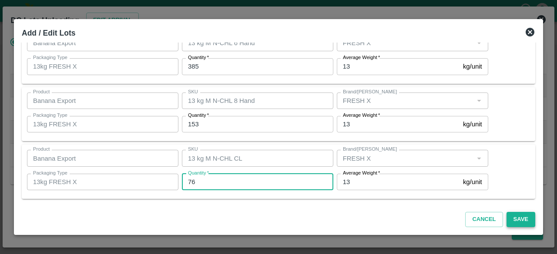
type input "76"
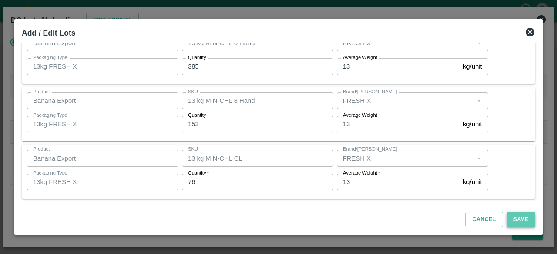
click at [519, 219] on button "Save" at bounding box center [520, 219] width 29 height 15
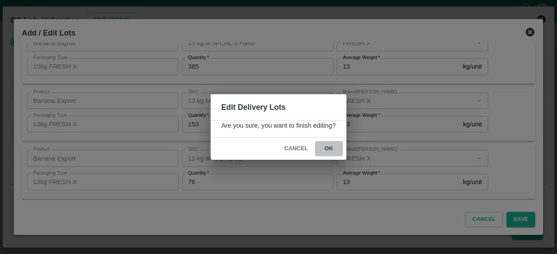
click at [328, 146] on button "ok" at bounding box center [329, 148] width 28 height 15
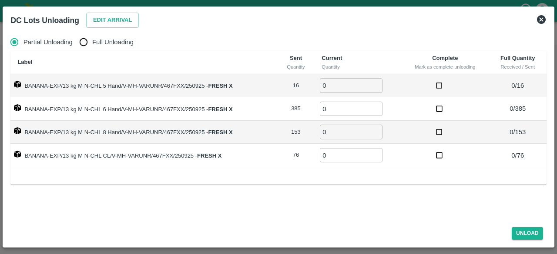
click at [83, 42] on input "Full Unloading" at bounding box center [83, 41] width 17 height 17
radio input "true"
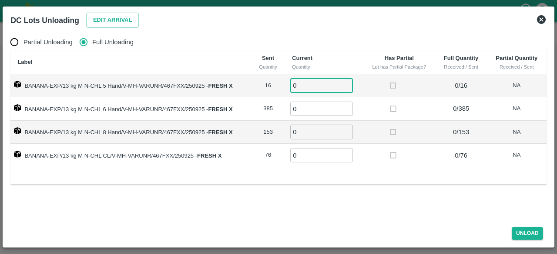
click at [305, 88] on input "0" at bounding box center [321, 85] width 63 height 14
type input "16"
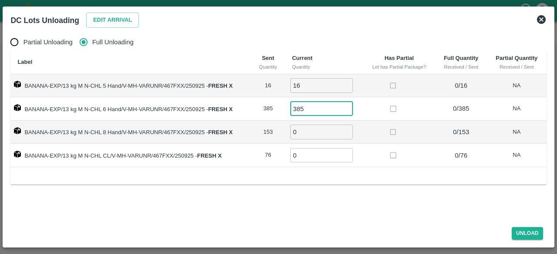
type input "385"
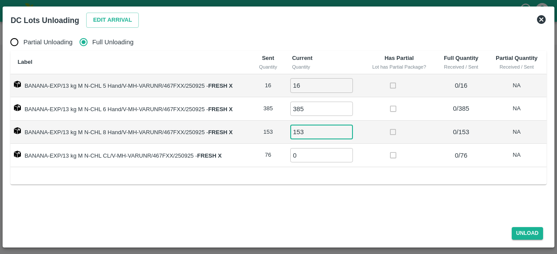
type input "153"
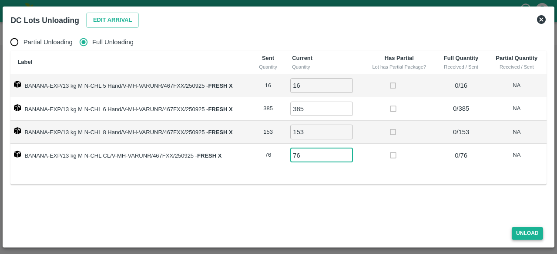
type input "76"
click at [521, 232] on button "Unload" at bounding box center [526, 233] width 31 height 13
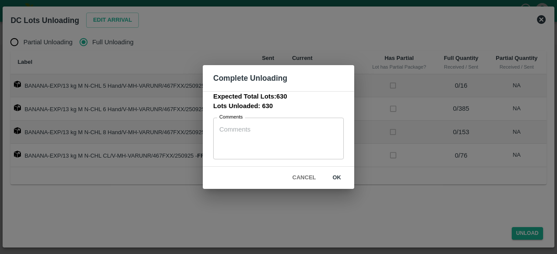
click at [334, 174] on button "ok" at bounding box center [337, 177] width 28 height 15
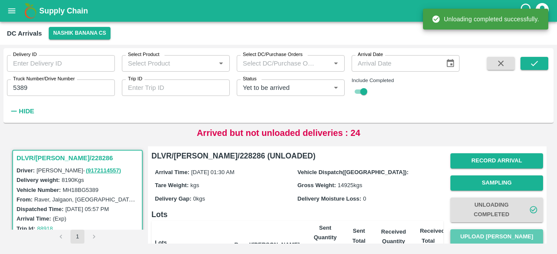
click at [497, 239] on button "Upload [PERSON_NAME]" at bounding box center [496, 237] width 93 height 15
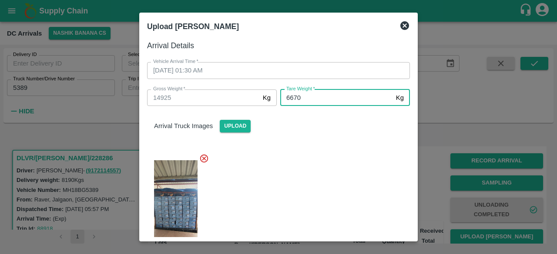
type input "6670"
click at [348, 187] on div at bounding box center [275, 206] width 270 height 119
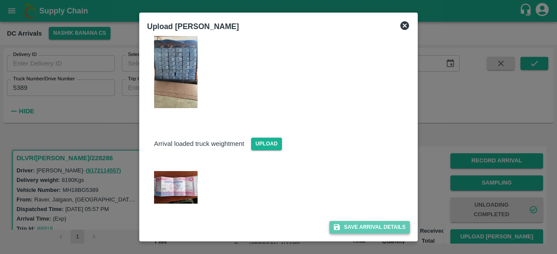
click at [364, 229] on button "Save Arrival Details" at bounding box center [369, 227] width 80 height 13
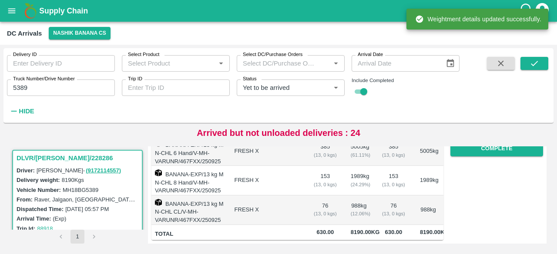
scroll to position [150, 0]
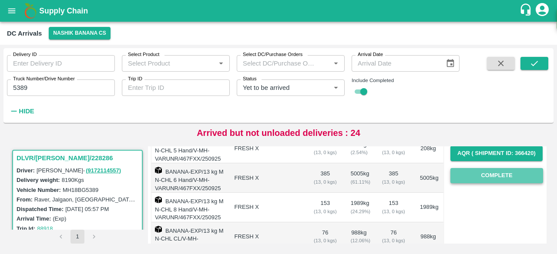
click at [497, 171] on button "Complete" at bounding box center [496, 175] width 93 height 15
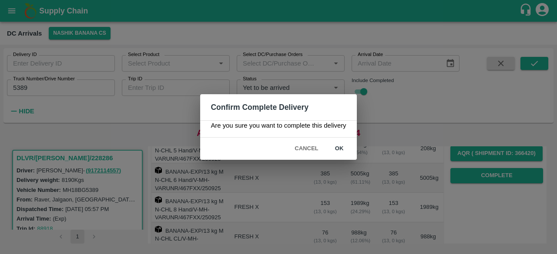
click at [340, 148] on button "ok" at bounding box center [339, 148] width 28 height 15
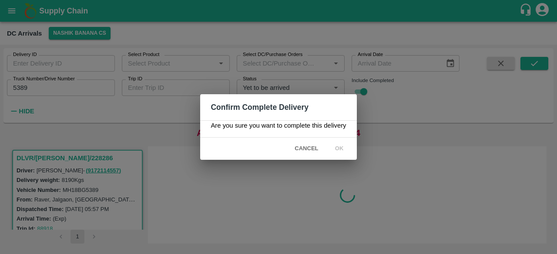
scroll to position [0, 0]
